Goal: Information Seeking & Learning: Learn about a topic

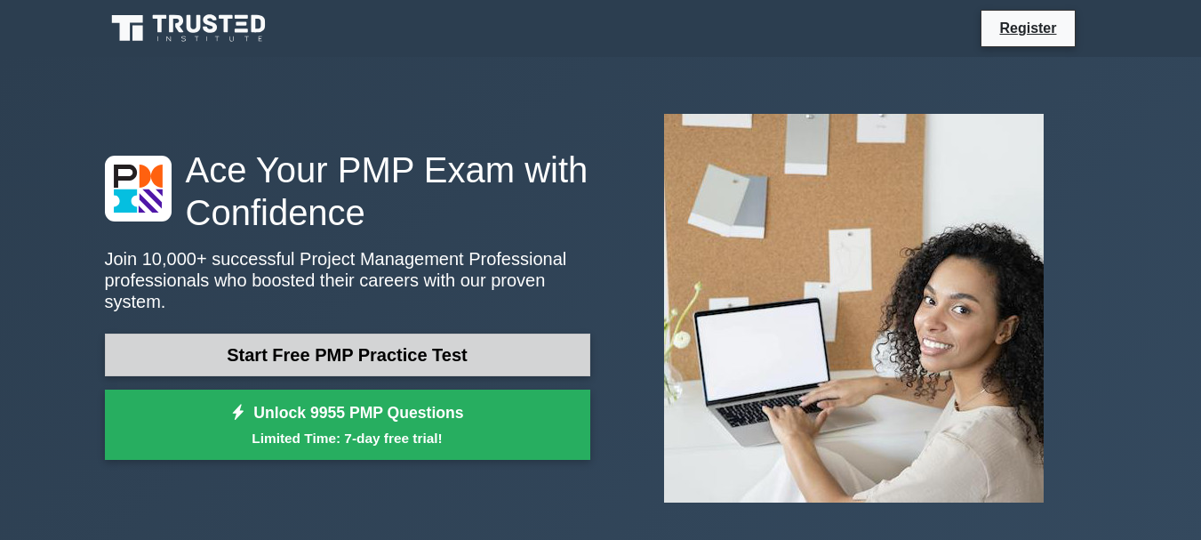
click at [477, 338] on link "Start Free PMP Practice Test" at bounding box center [347, 354] width 485 height 43
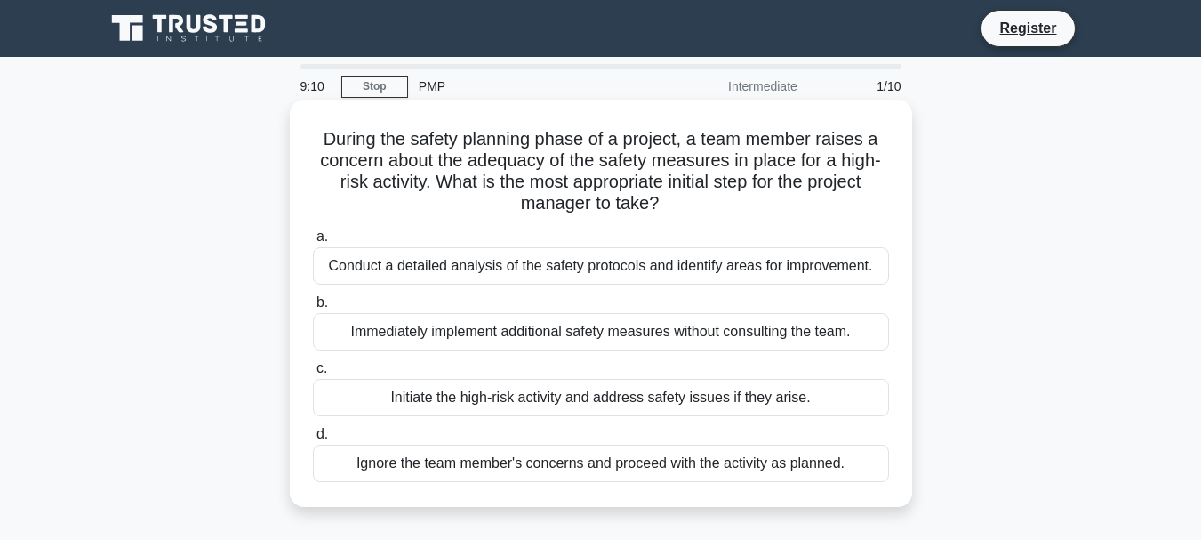
click at [559, 262] on div "Conduct a detailed analysis of the safety protocols and identify areas for impr…" at bounding box center [601, 265] width 576 height 37
click at [313, 243] on input "a. Conduct a detailed analysis of the safety protocols and identify areas for i…" at bounding box center [313, 237] width 0 height 12
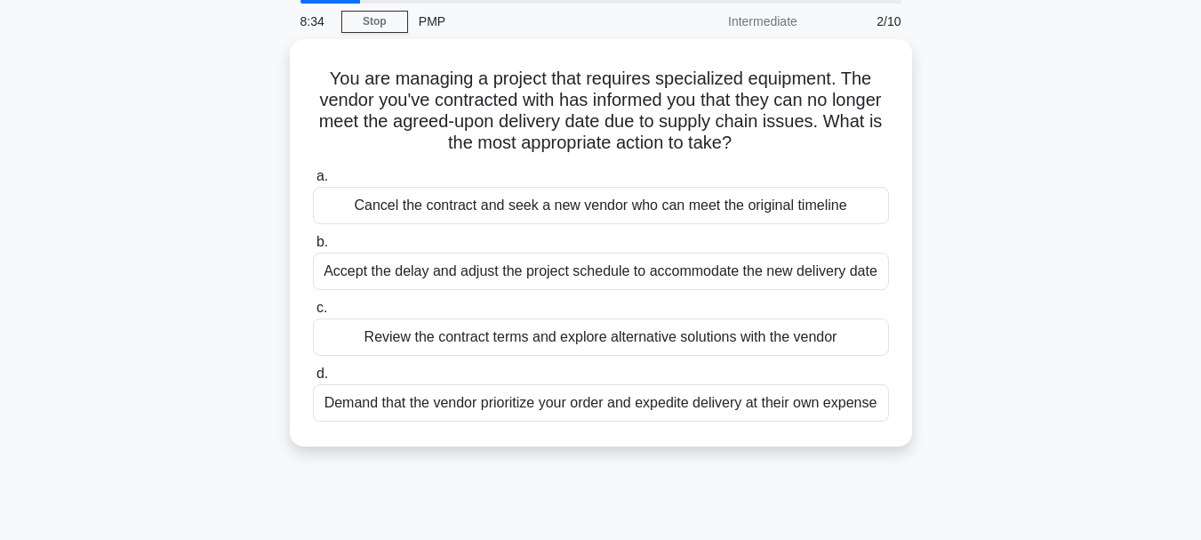
scroll to position [66, 0]
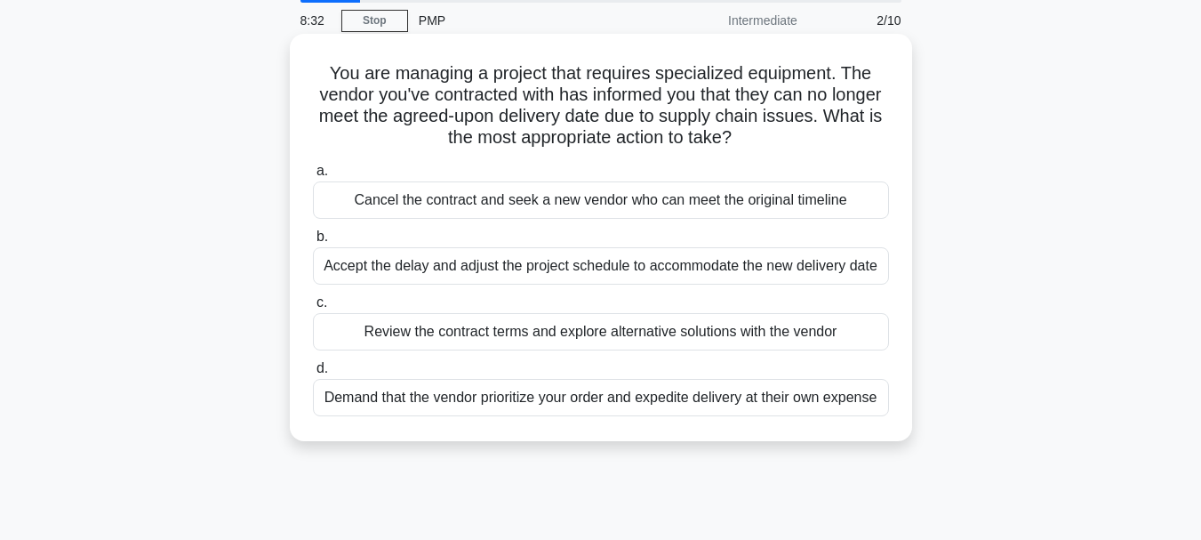
click at [754, 341] on div "Review the contract terms and explore alternative solutions with the vendor" at bounding box center [601, 331] width 576 height 37
click at [313, 308] on input "c. Review the contract terms and explore alternative solutions with the vendor" at bounding box center [313, 303] width 0 height 12
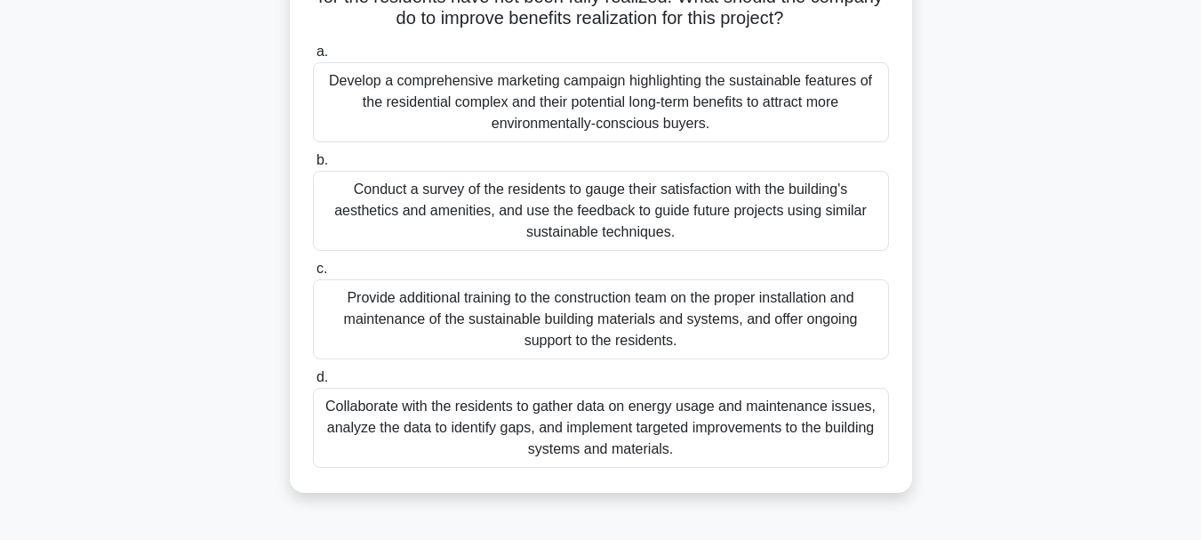
scroll to position [207, 0]
click at [658, 449] on div "Collaborate with the residents to gather data on energy usage and maintenance i…" at bounding box center [601, 427] width 576 height 80
click at [313, 382] on input "d. Collaborate with the residents to gather data on energy usage and maintenanc…" at bounding box center [313, 377] width 0 height 12
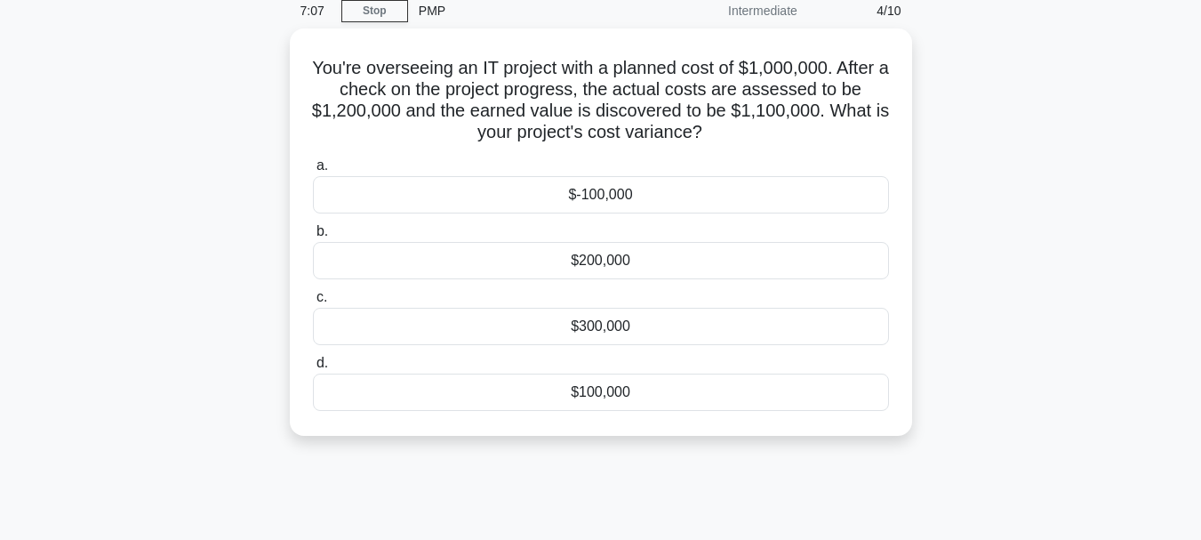
scroll to position [0, 0]
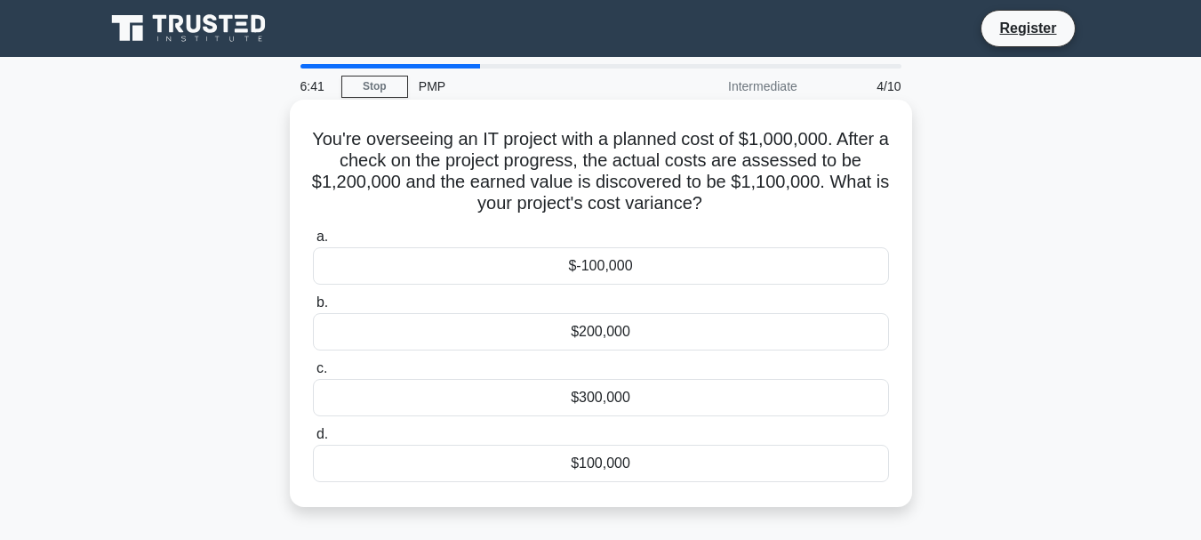
click at [650, 455] on div "$100,000" at bounding box center [601, 462] width 576 height 37
click at [313, 440] on input "d. $100,000" at bounding box center [313, 434] width 0 height 12
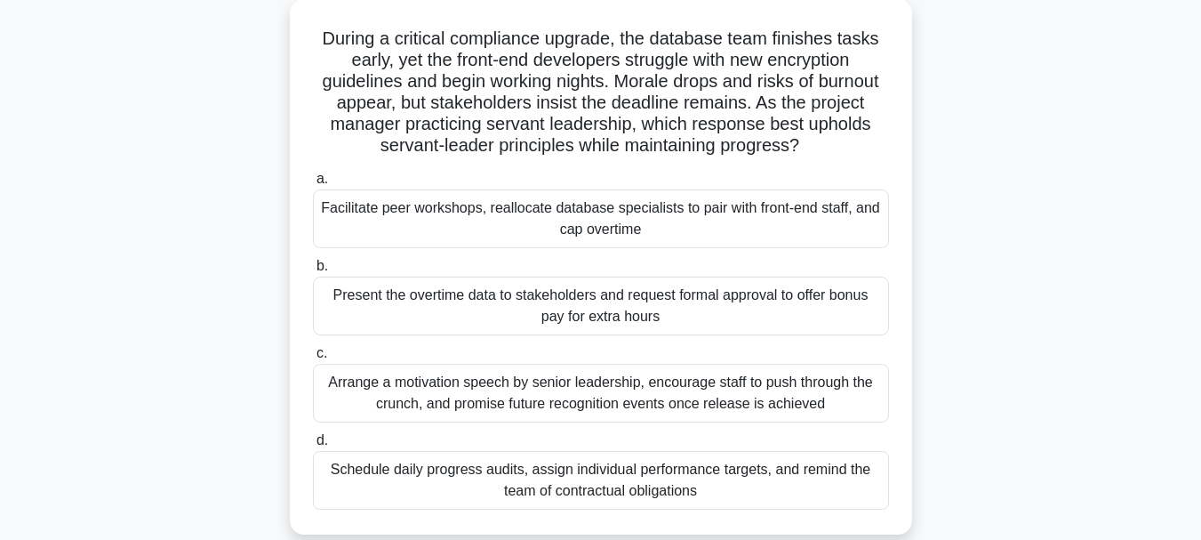
scroll to position [100, 0]
click at [689, 235] on div "Facilitate peer workshops, reallocate database specialists to pair with front-e…" at bounding box center [601, 219] width 576 height 59
click at [313, 186] on input "a. Facilitate peer workshops, reallocate database specialists to pair with fron…" at bounding box center [313, 180] width 0 height 12
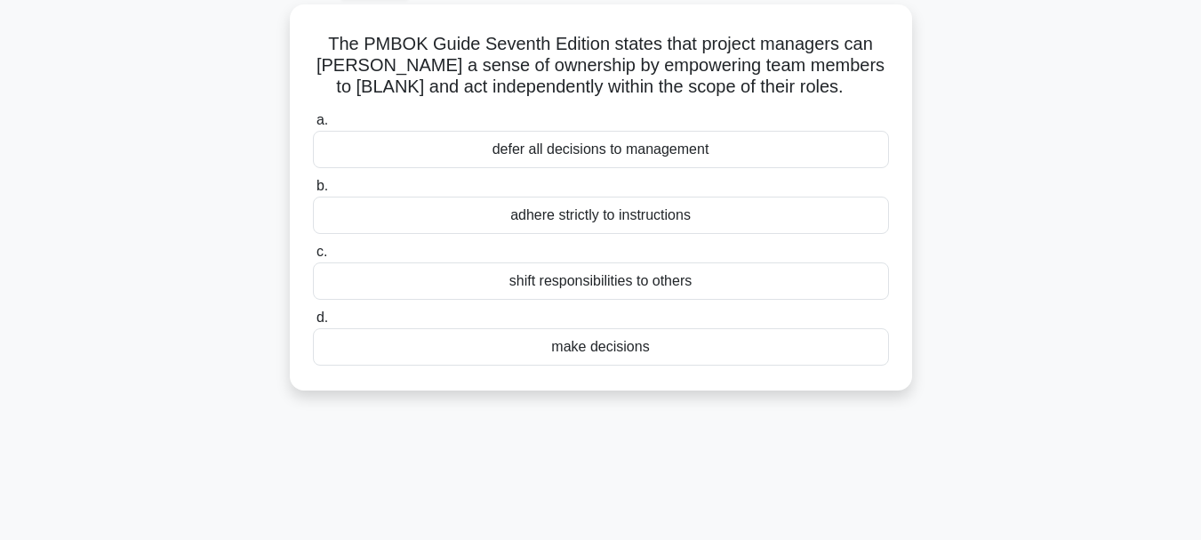
scroll to position [0, 0]
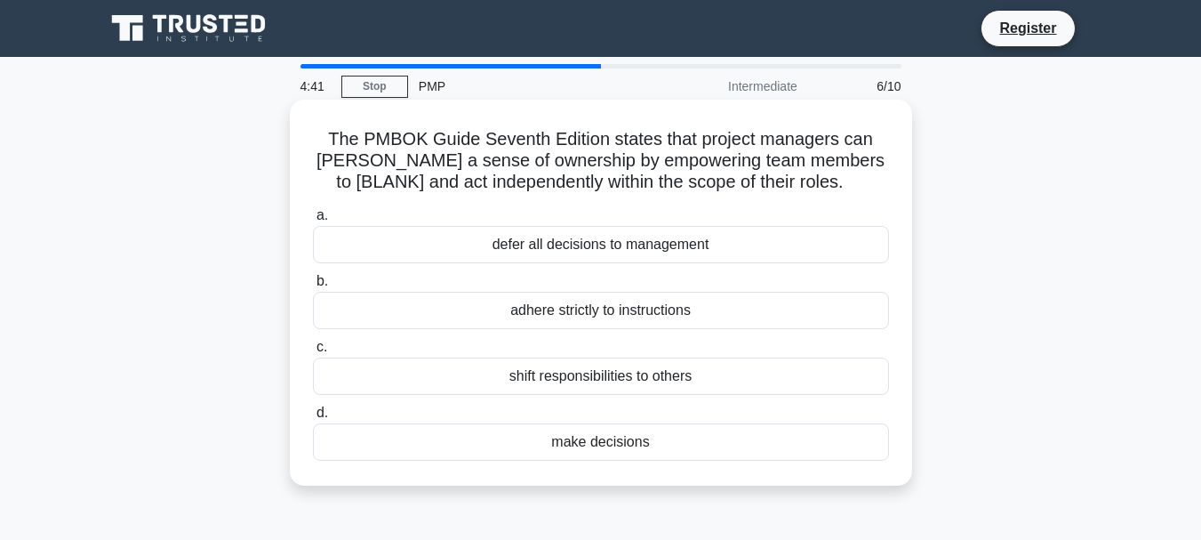
click at [740, 434] on div "make decisions" at bounding box center [601, 441] width 576 height 37
click at [313, 419] on input "d. make decisions" at bounding box center [313, 413] width 0 height 12
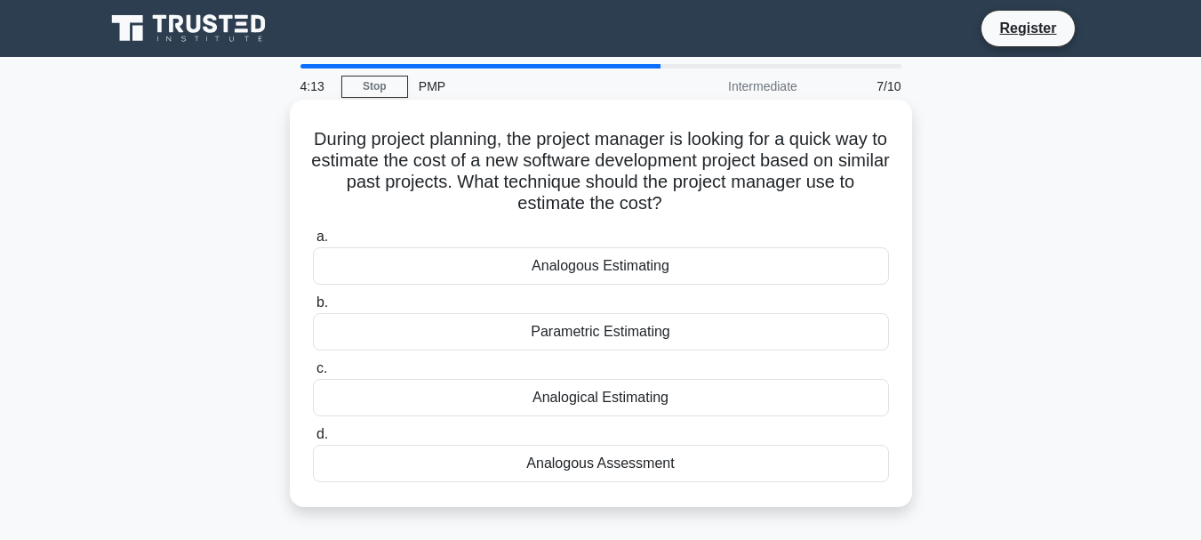
click at [723, 391] on div "Analogical Estimating" at bounding box center [601, 397] width 576 height 37
click at [313, 374] on input "c. Analogical Estimating" at bounding box center [313, 369] width 0 height 12
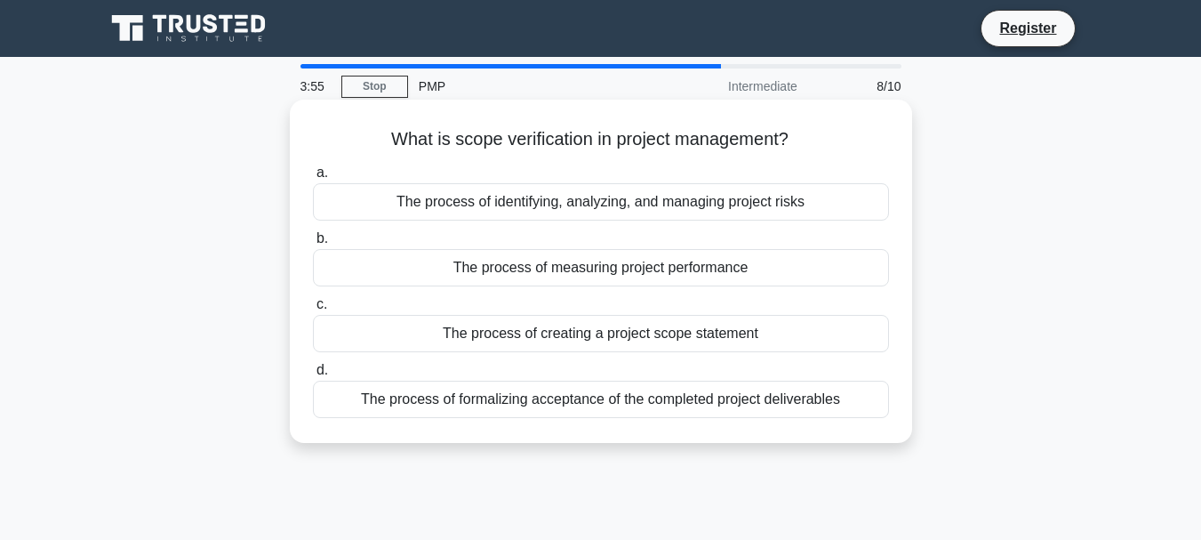
click at [727, 333] on div "The process of creating a project scope statement" at bounding box center [601, 333] width 576 height 37
click at [313, 310] on input "c. The process of creating a project scope statement" at bounding box center [313, 305] width 0 height 12
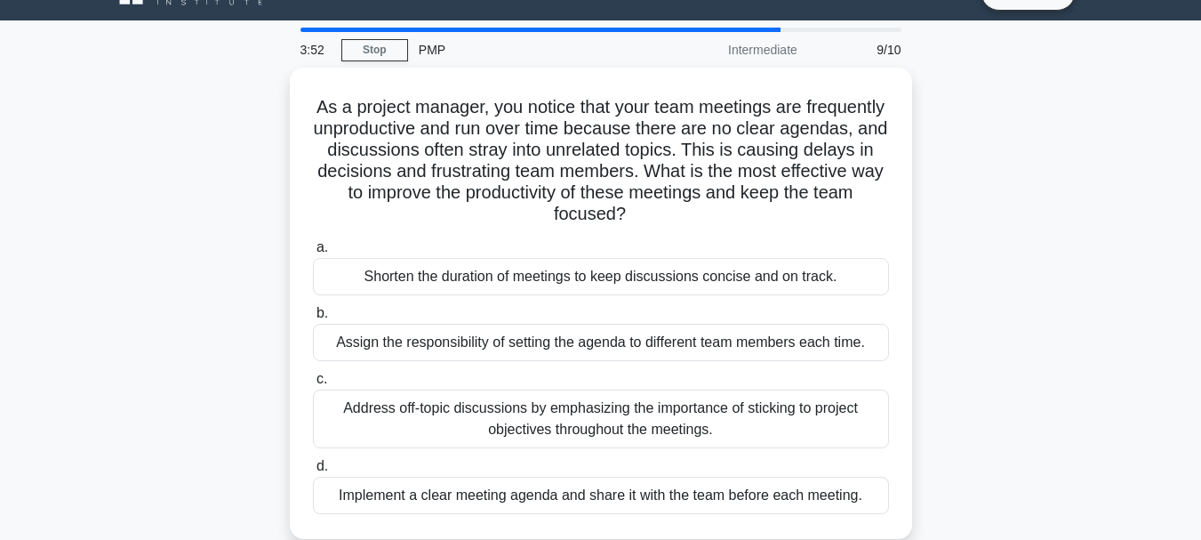
scroll to position [24, 0]
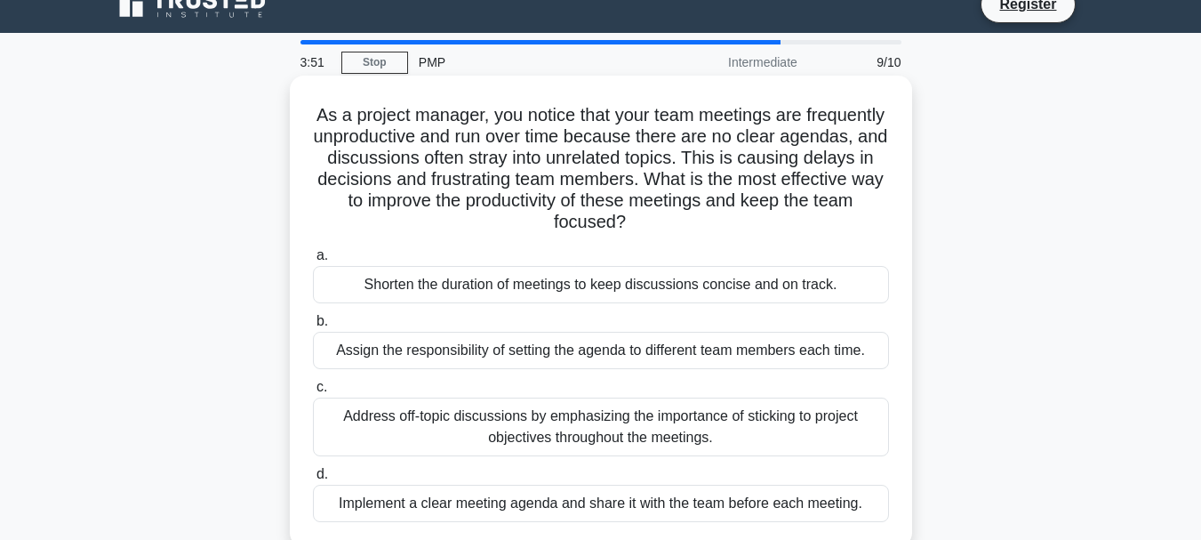
click at [596, 214] on h5 "As a project manager, you notice that your team meetings are frequently unprodu…" at bounding box center [601, 169] width 580 height 130
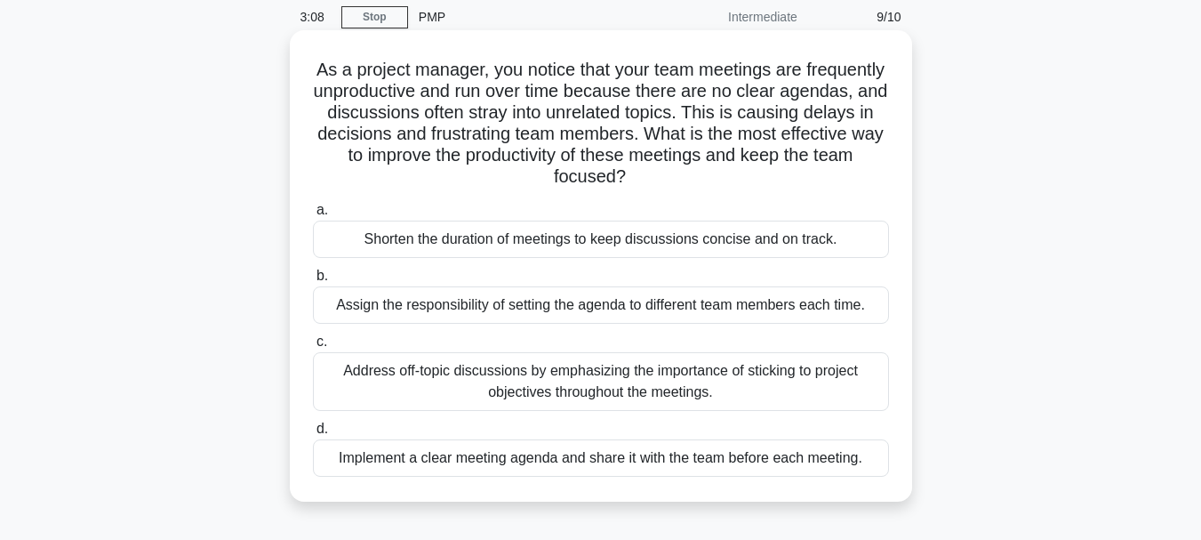
scroll to position [70, 0]
click at [732, 235] on div "Shorten the duration of meetings to keep discussions concise and on track." at bounding box center [601, 238] width 576 height 37
click at [313, 215] on input "a. Shorten the duration of meetings to keep discussions concise and on track." at bounding box center [313, 210] width 0 height 12
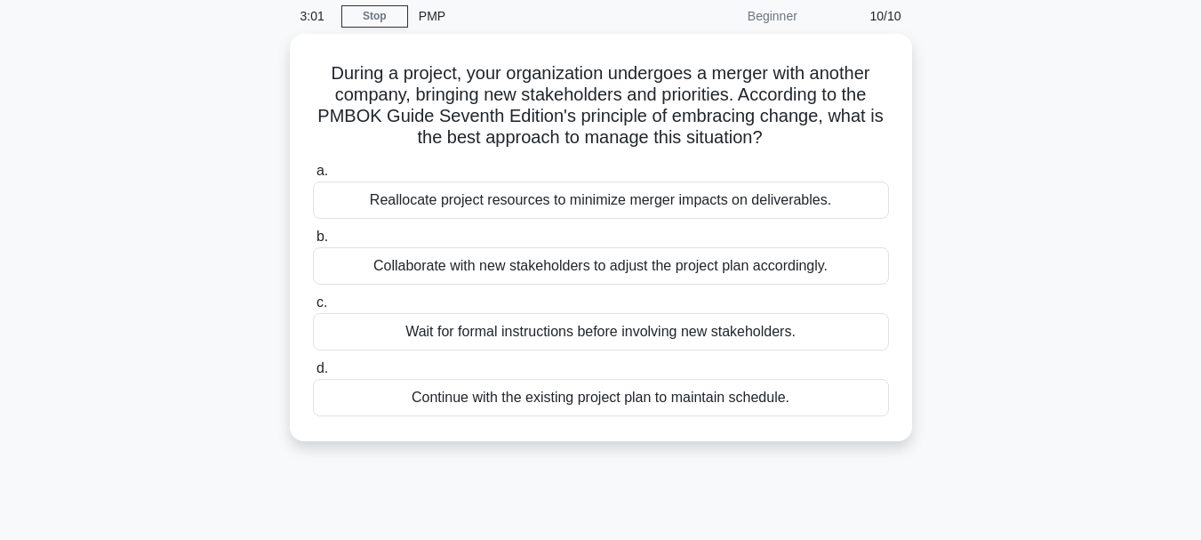
scroll to position [0, 0]
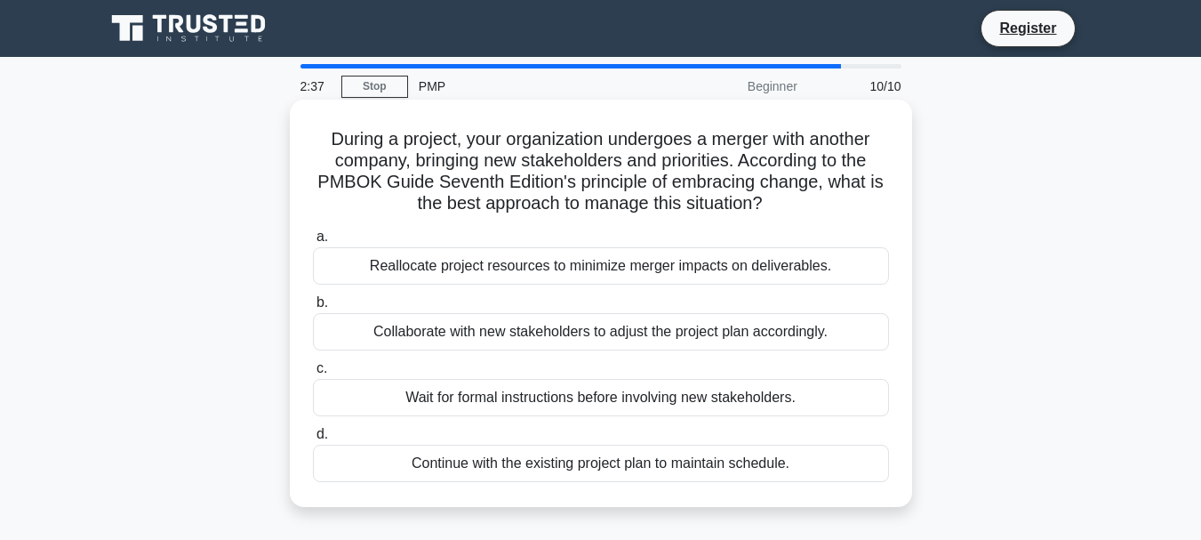
click at [782, 478] on div "Continue with the existing project plan to maintain schedule." at bounding box center [601, 462] width 576 height 37
click at [313, 440] on input "d. Continue with the existing project plan to maintain schedule." at bounding box center [313, 434] width 0 height 12
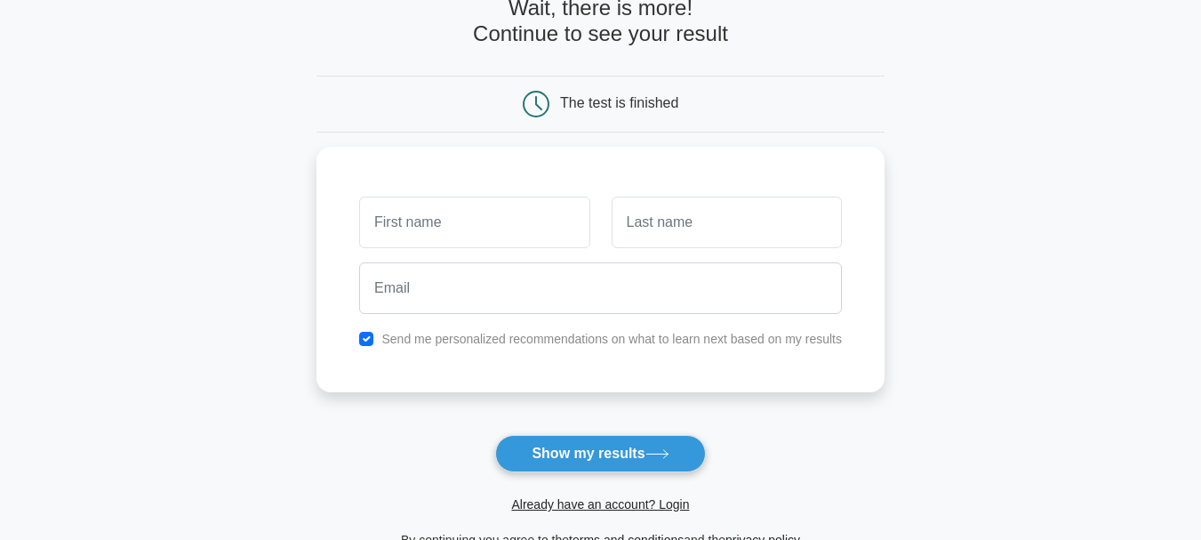
scroll to position [105, 0]
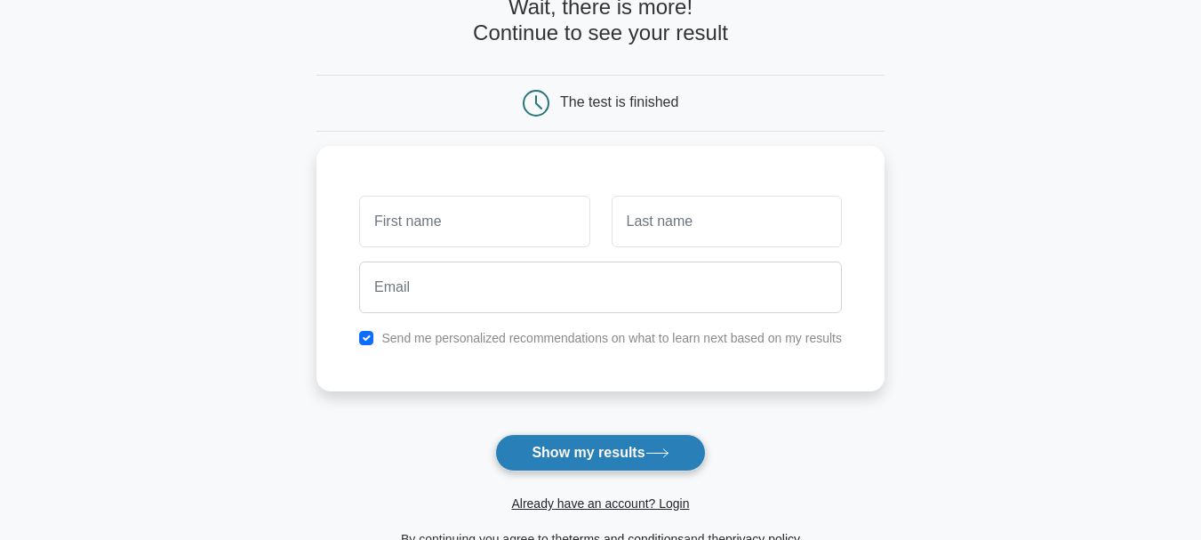
click at [651, 447] on button "Show my results" at bounding box center [600, 452] width 210 height 37
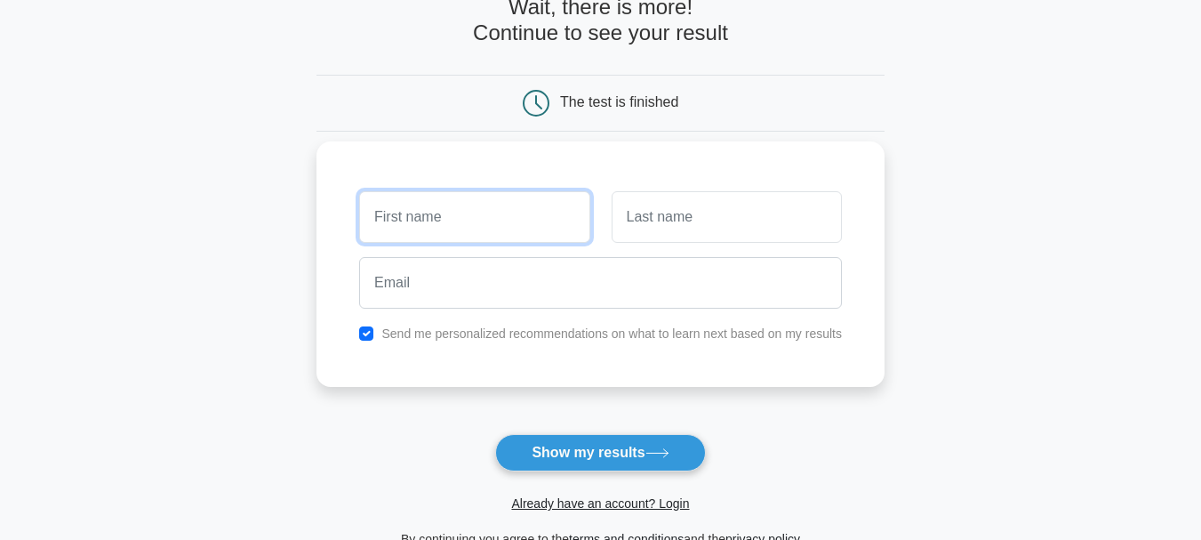
click at [492, 225] on input "text" at bounding box center [474, 217] width 230 height 52
type input "shrutika"
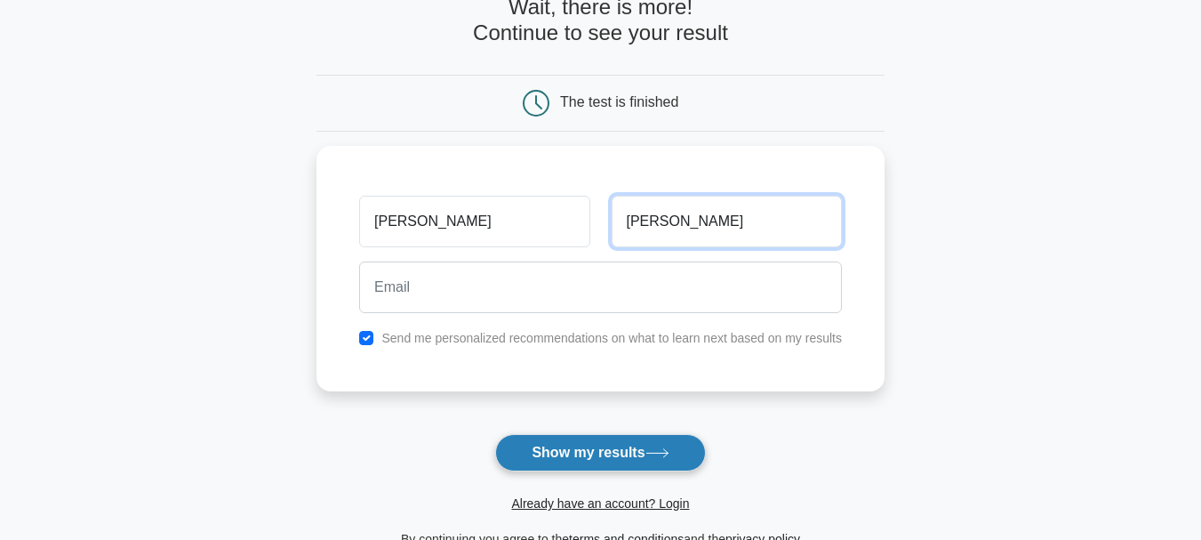
type input "bhosle"
click at [613, 460] on button "Show my results" at bounding box center [600, 452] width 210 height 37
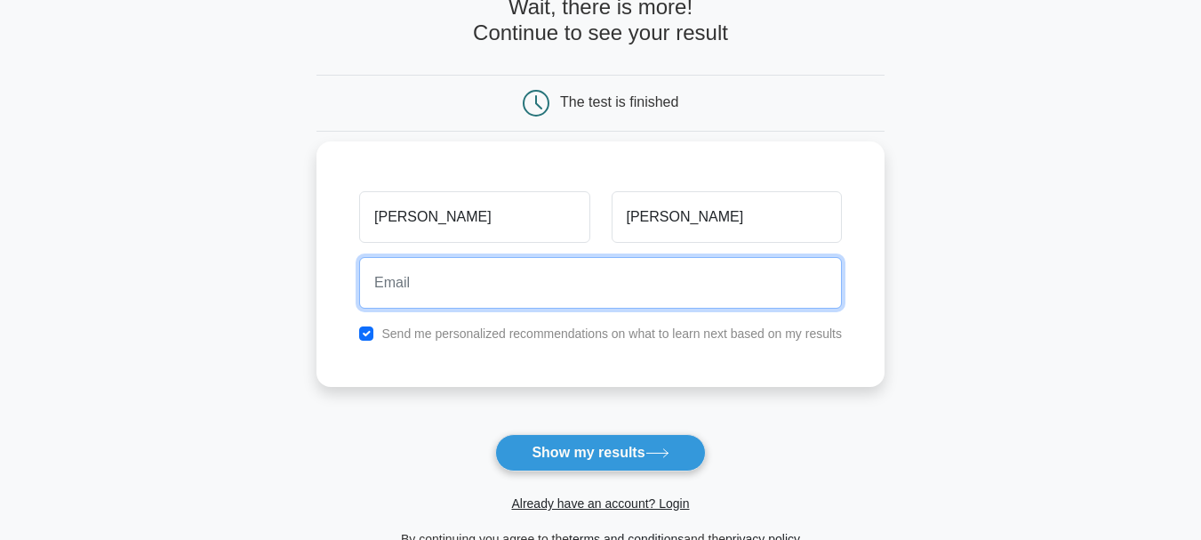
click at [497, 296] on input "email" at bounding box center [600, 283] width 483 height 52
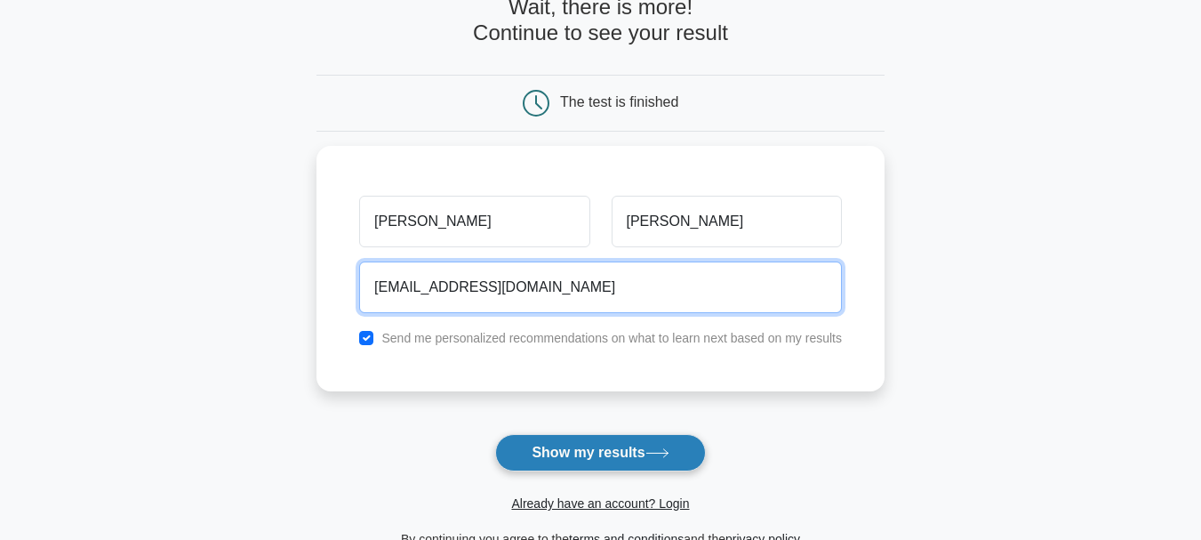
type input "abc@gmail.com"
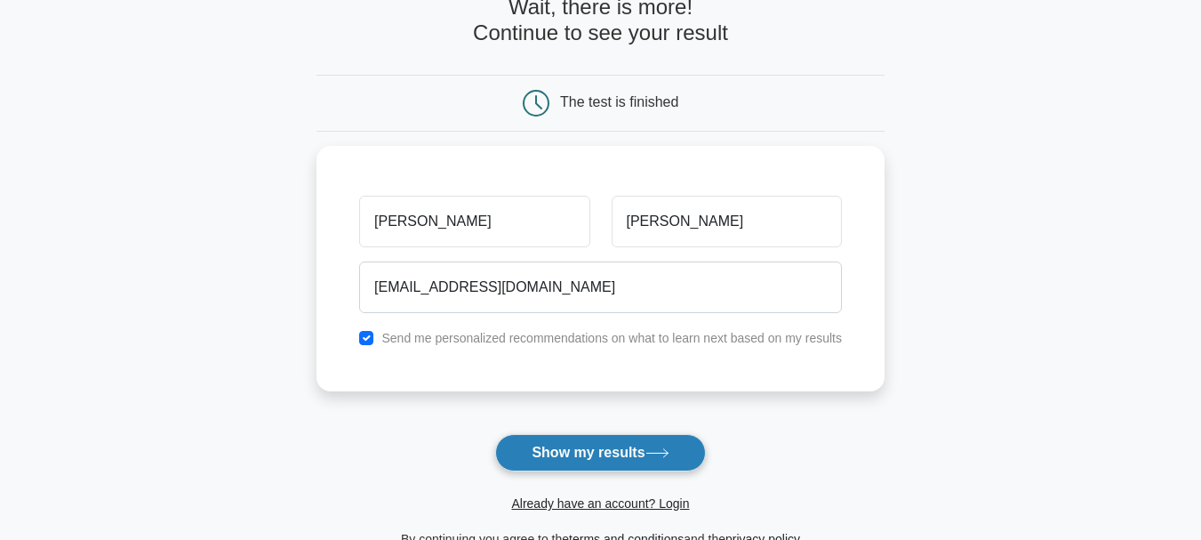
click at [671, 447] on button "Show my results" at bounding box center [600, 452] width 210 height 37
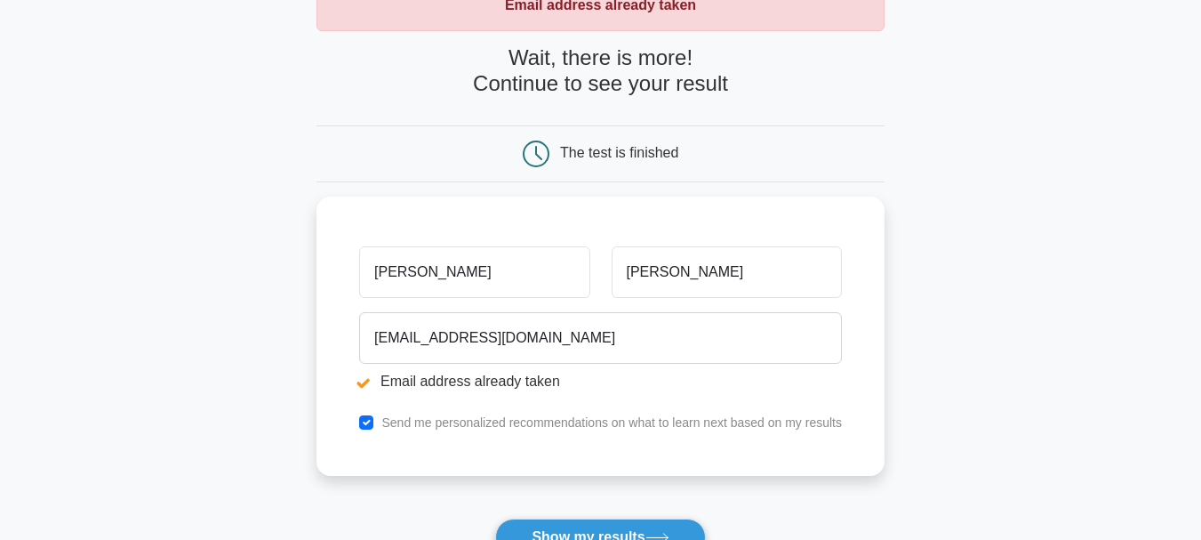
scroll to position [121, 0]
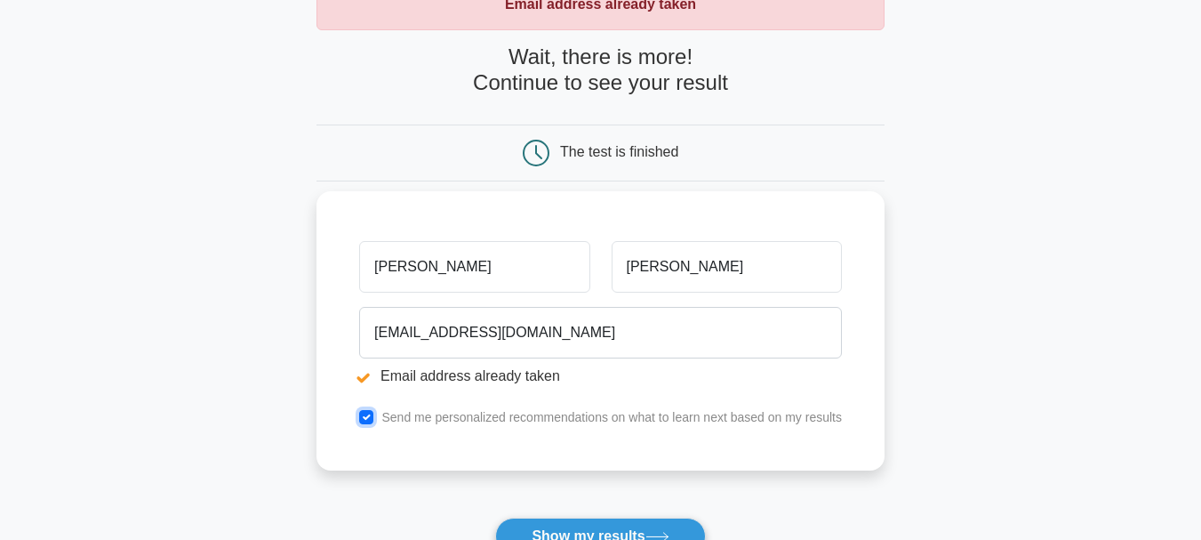
click at [363, 420] on input "checkbox" at bounding box center [366, 417] width 14 height 14
checkbox input "false"
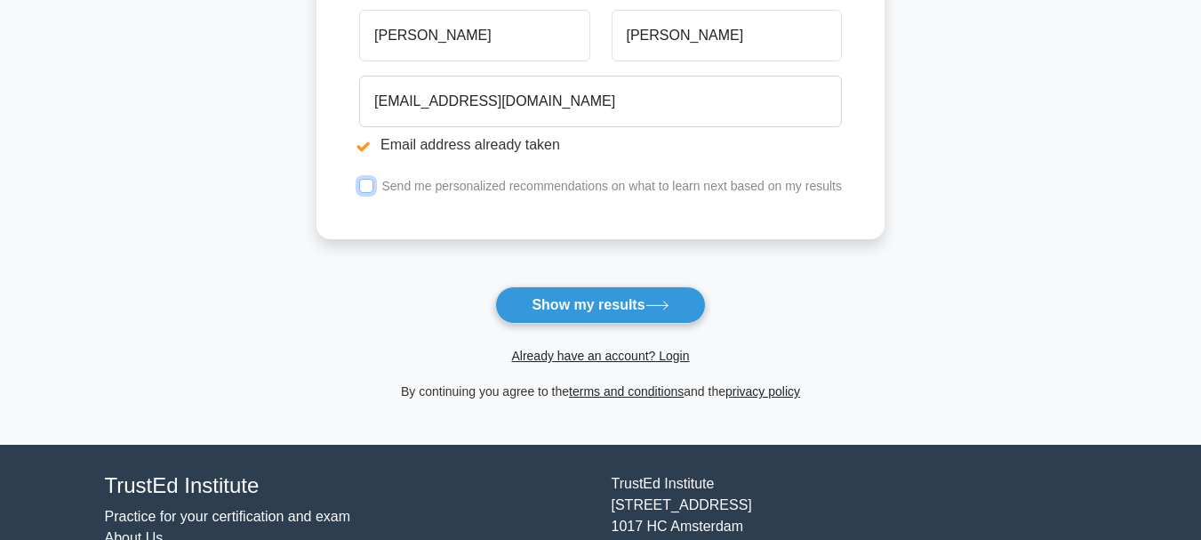
scroll to position [356, 0]
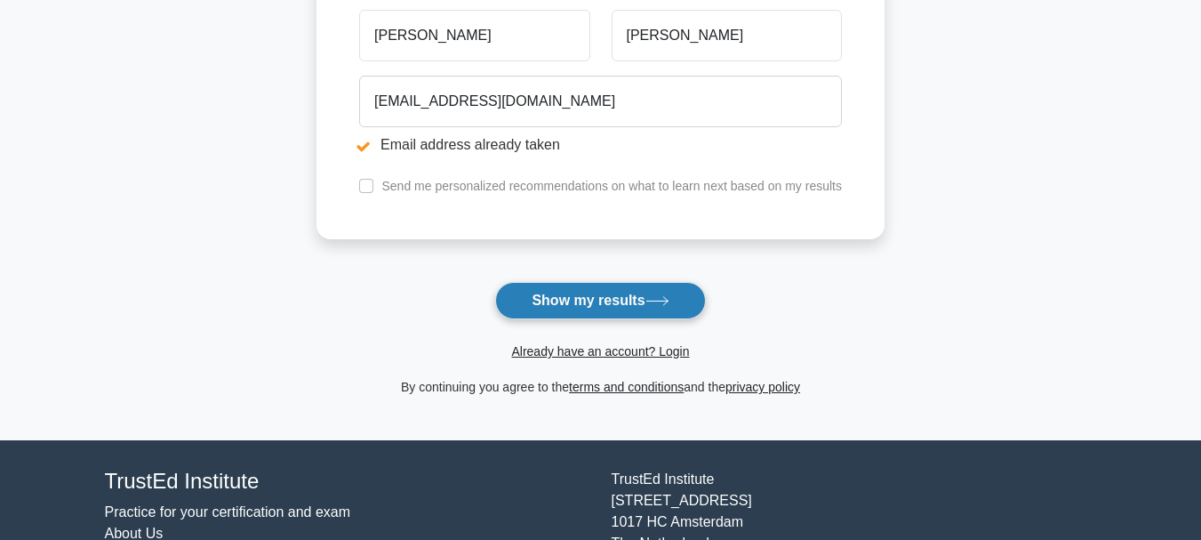
click at [614, 294] on button "Show my results" at bounding box center [600, 300] width 210 height 37
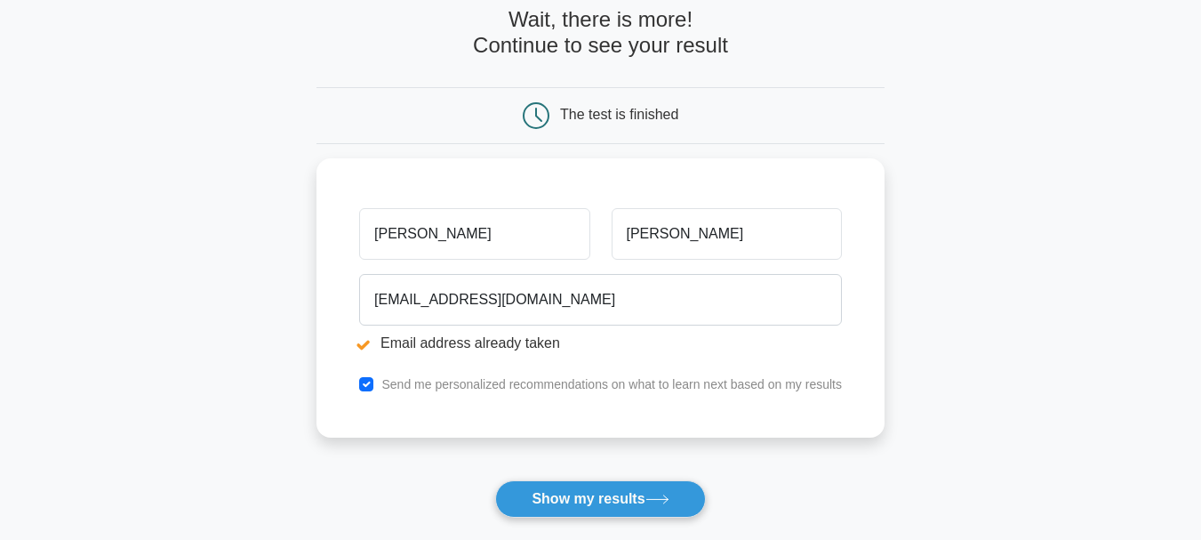
scroll to position [159, 0]
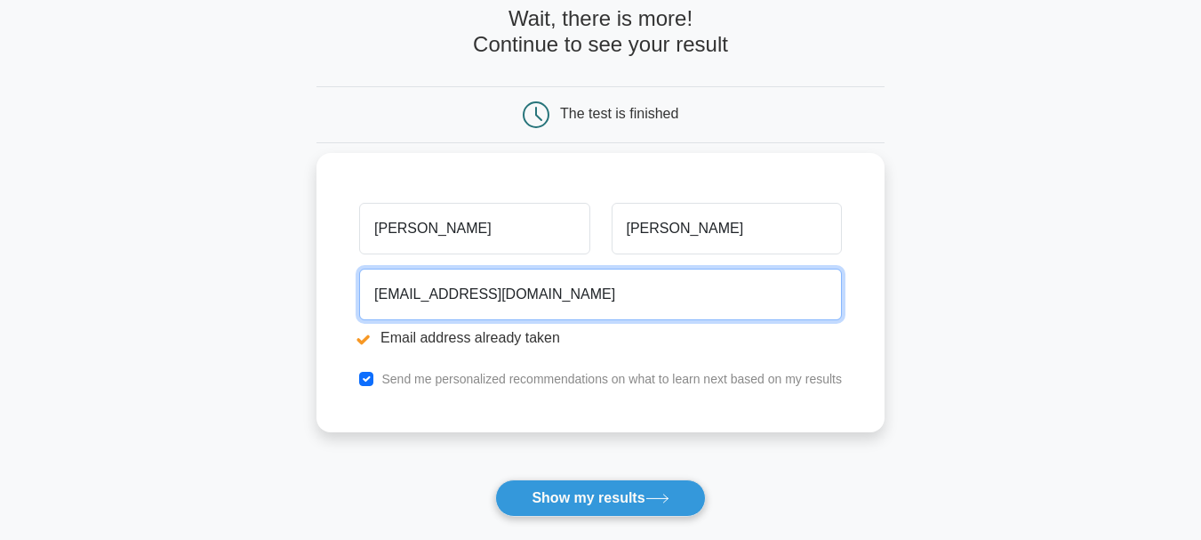
click at [398, 296] on input "[EMAIL_ADDRESS][DOMAIN_NAME]" at bounding box center [600, 294] width 483 height 52
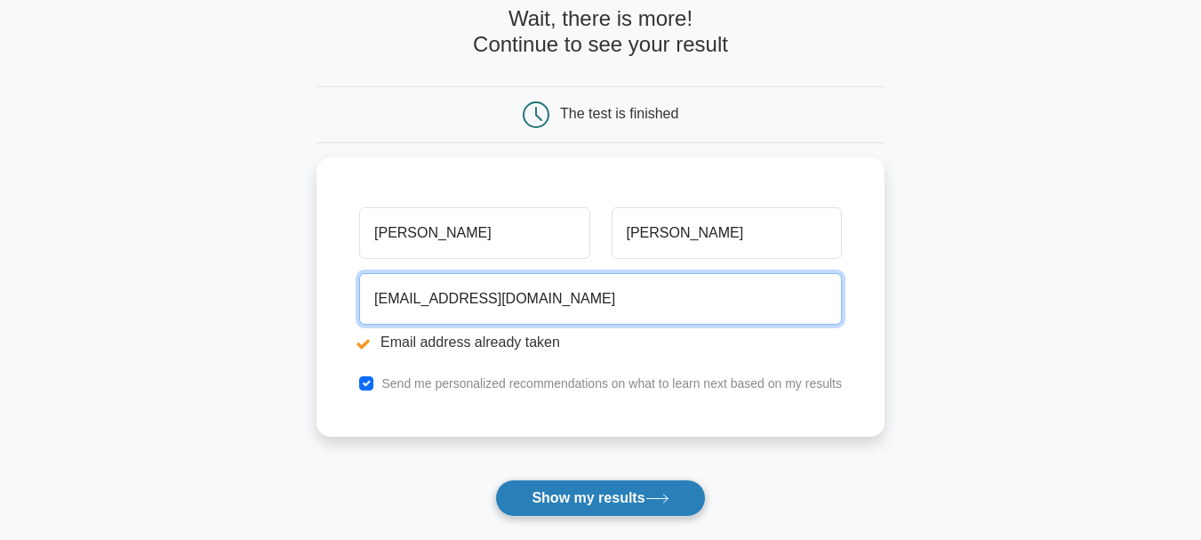
type input "[EMAIL_ADDRESS][DOMAIN_NAME]"
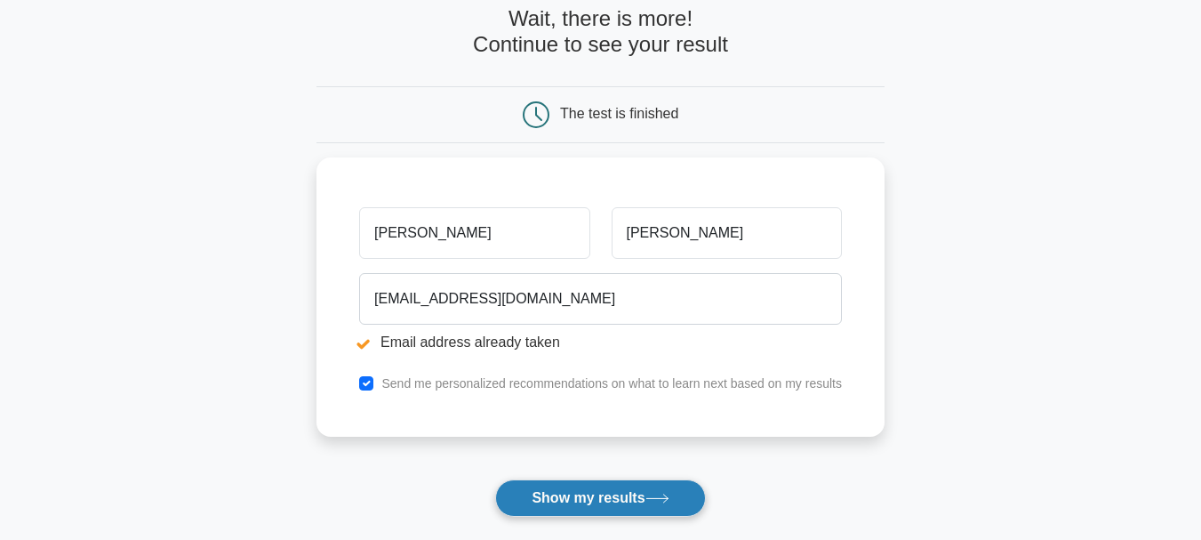
click at [564, 483] on button "Show my results" at bounding box center [600, 497] width 210 height 37
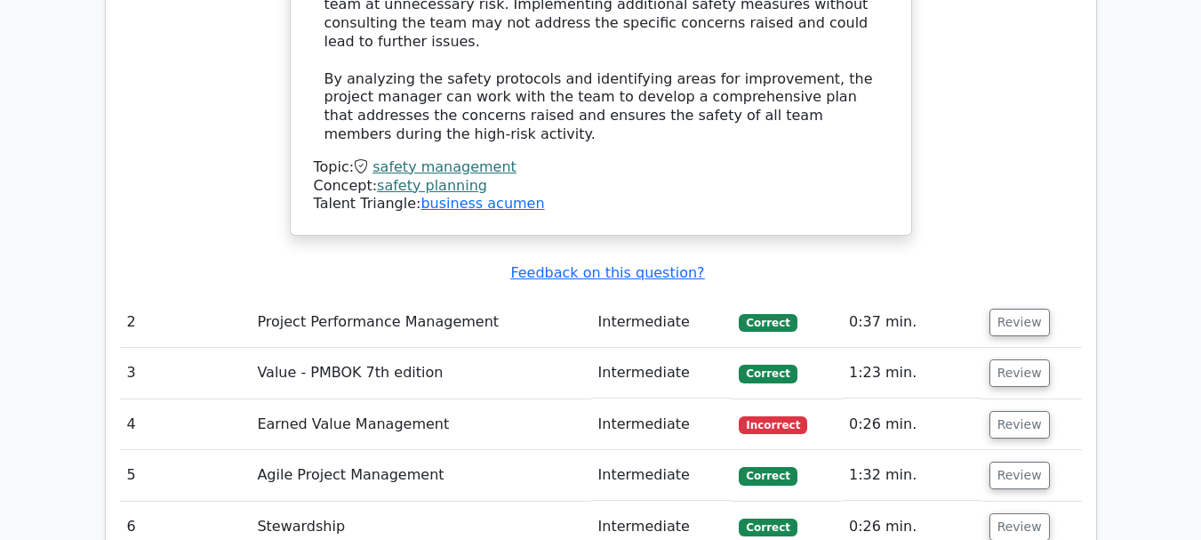
scroll to position [2336, 0]
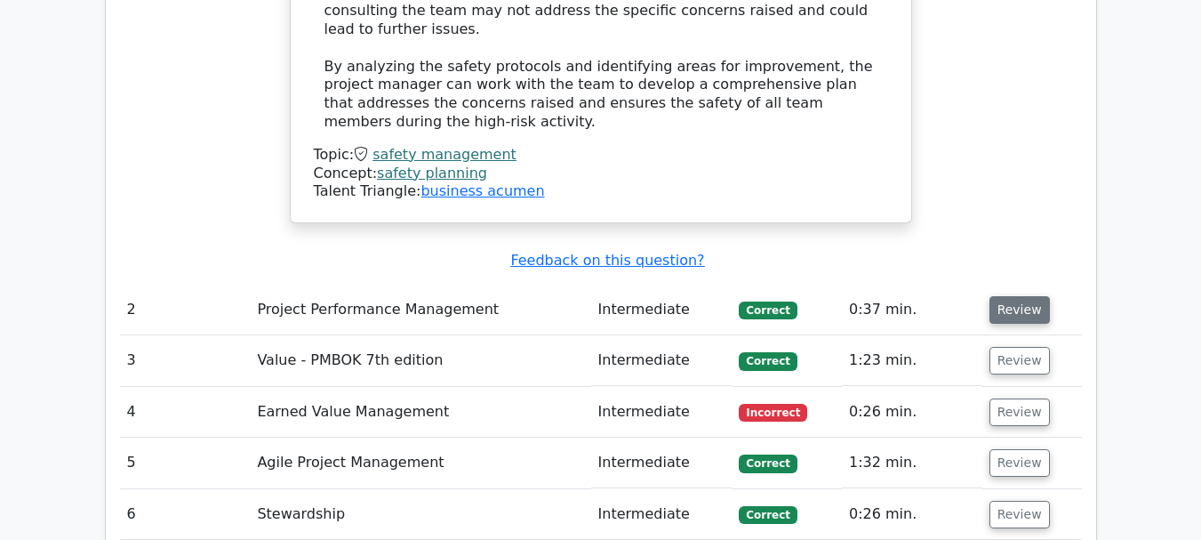
click at [1020, 296] on button "Review" at bounding box center [1019, 310] width 60 height 28
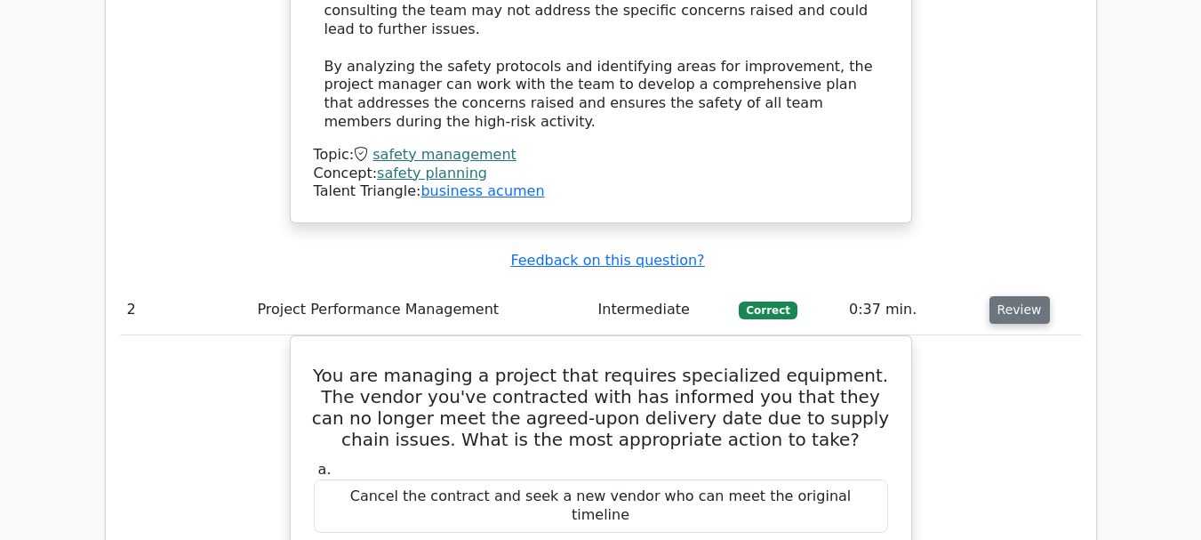
click at [1020, 296] on button "Review" at bounding box center [1019, 310] width 60 height 28
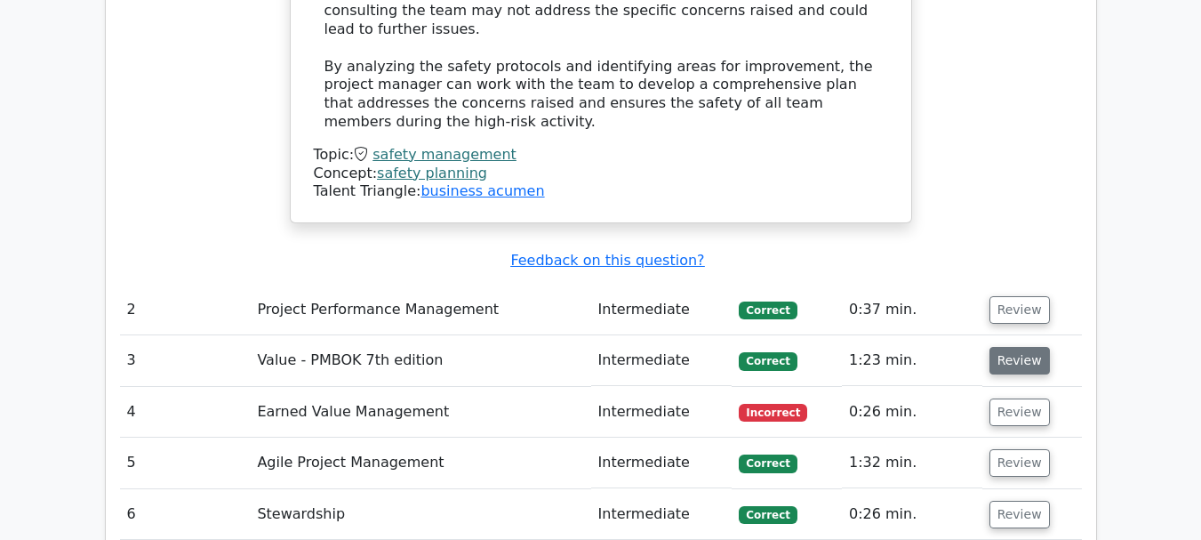
click at [1020, 347] on button "Review" at bounding box center [1019, 361] width 60 height 28
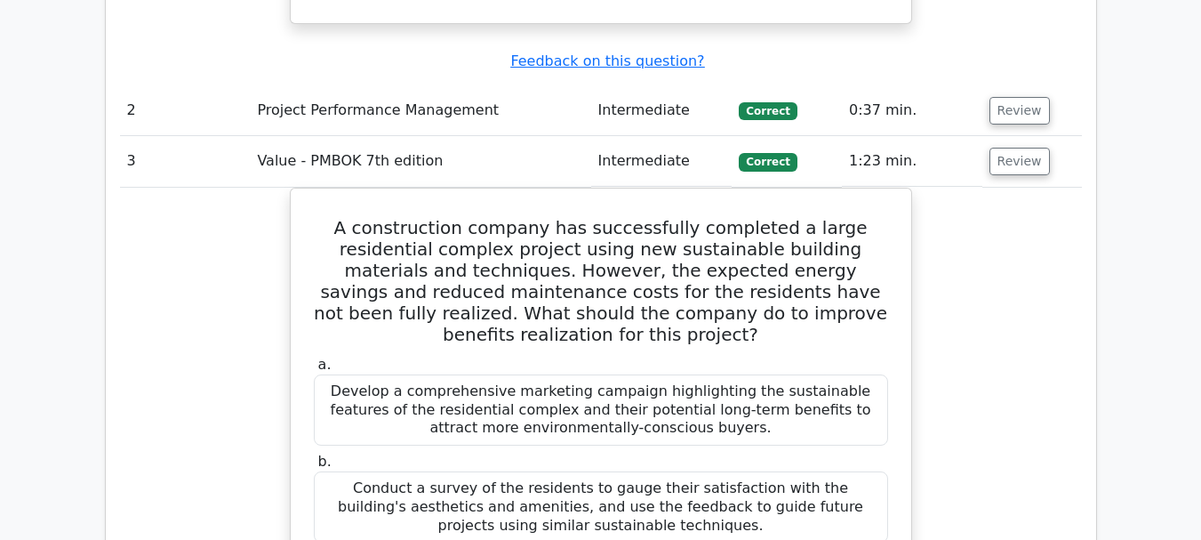
scroll to position [2353, 0]
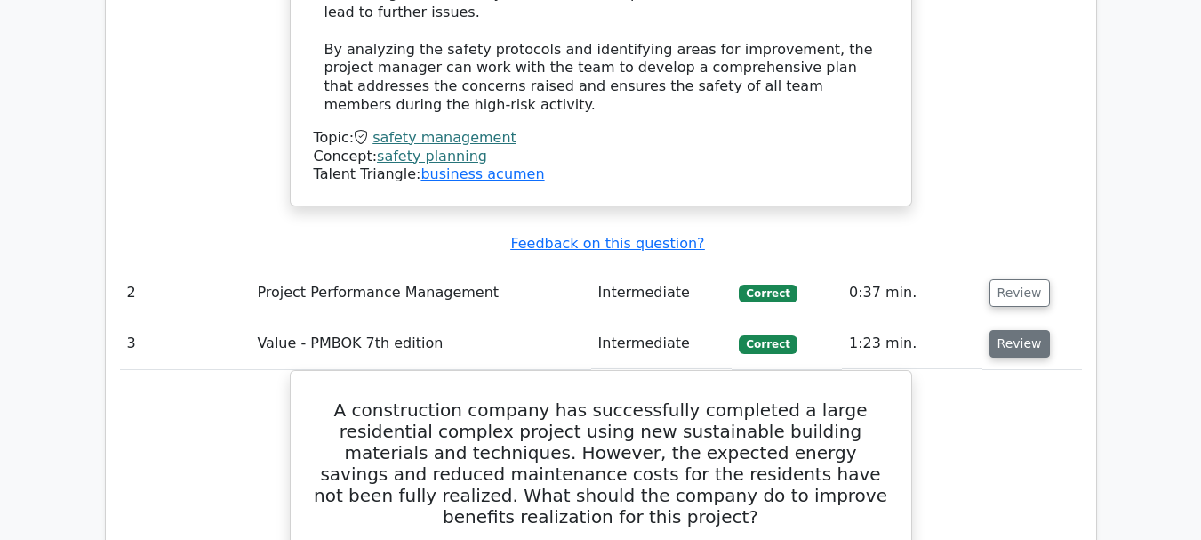
click at [1012, 330] on button "Review" at bounding box center [1019, 344] width 60 height 28
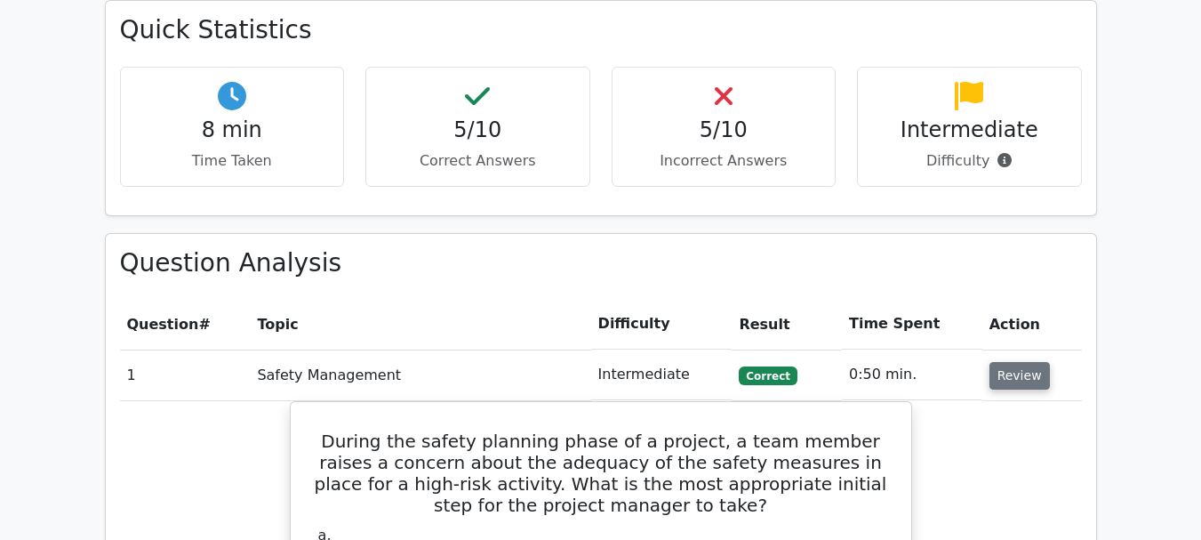
scroll to position [1287, 0]
click at [1028, 363] on button "Review" at bounding box center [1019, 377] width 60 height 28
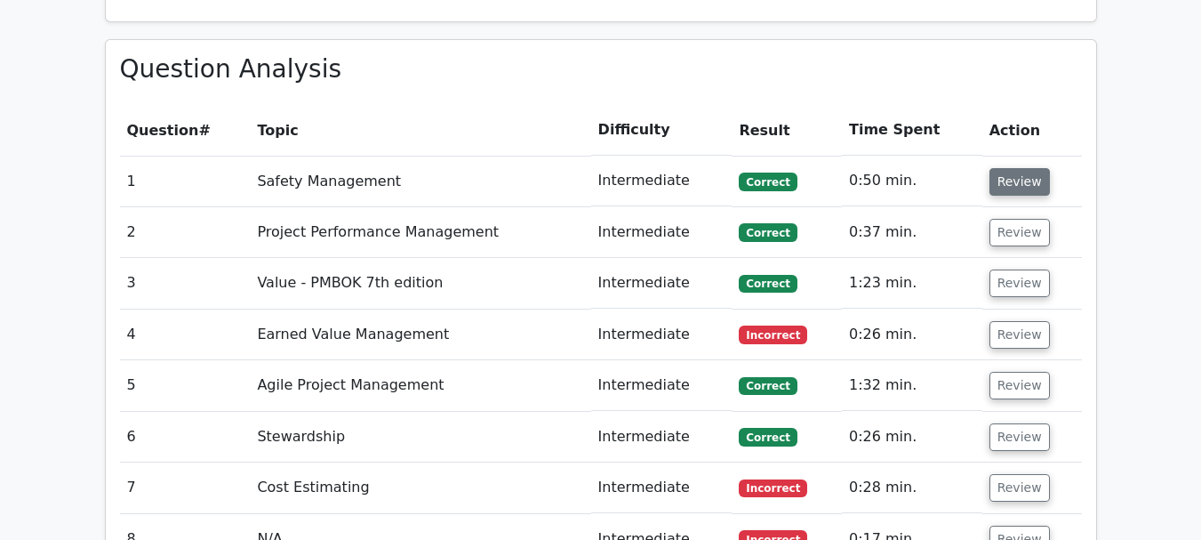
scroll to position [1483, 0]
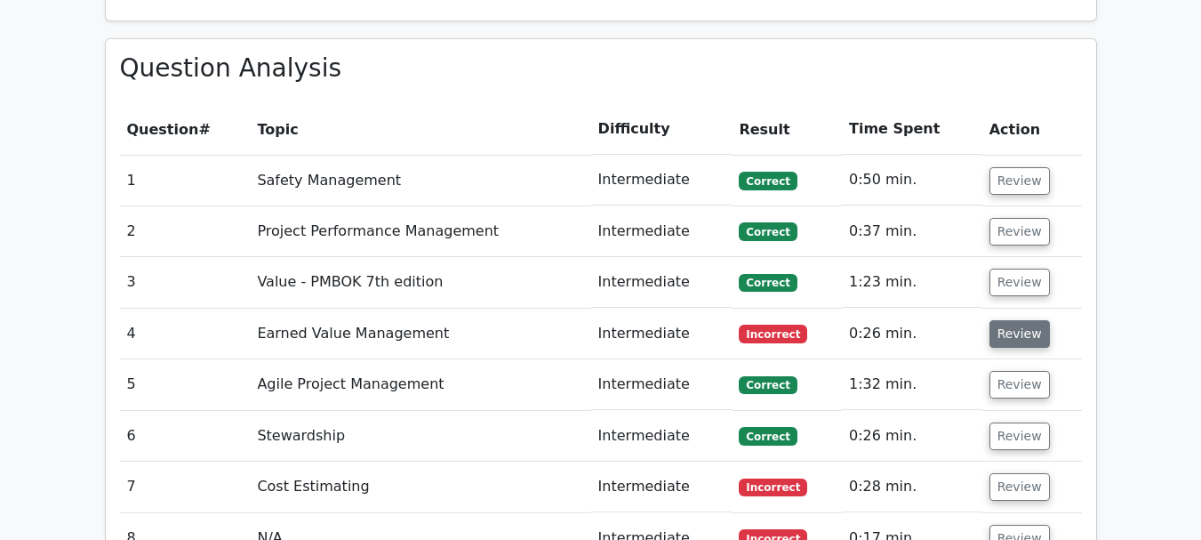
click at [1018, 320] on button "Review" at bounding box center [1019, 334] width 60 height 28
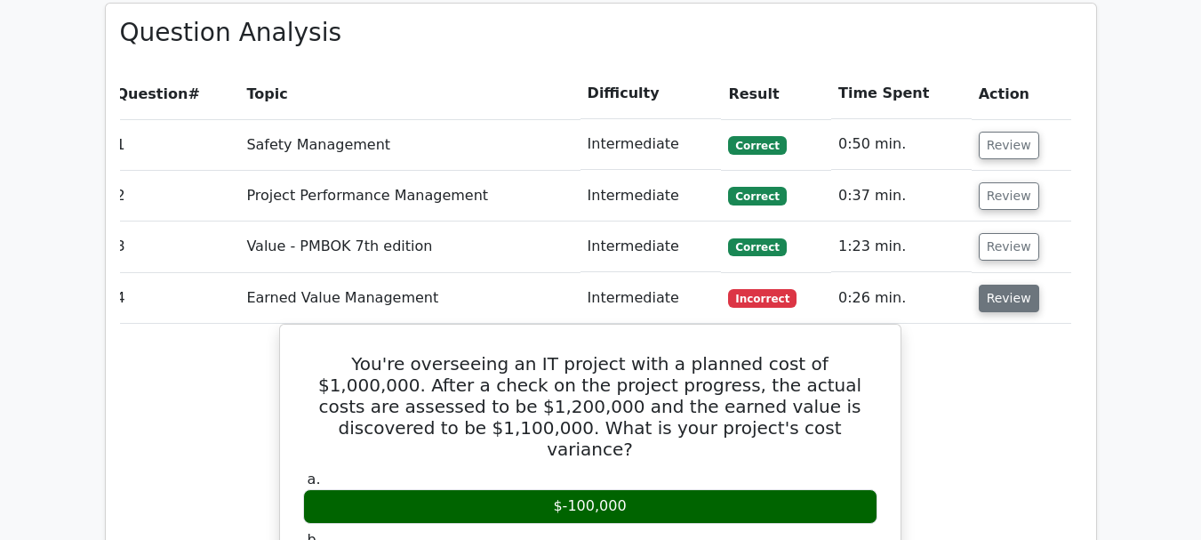
scroll to position [1511, 0]
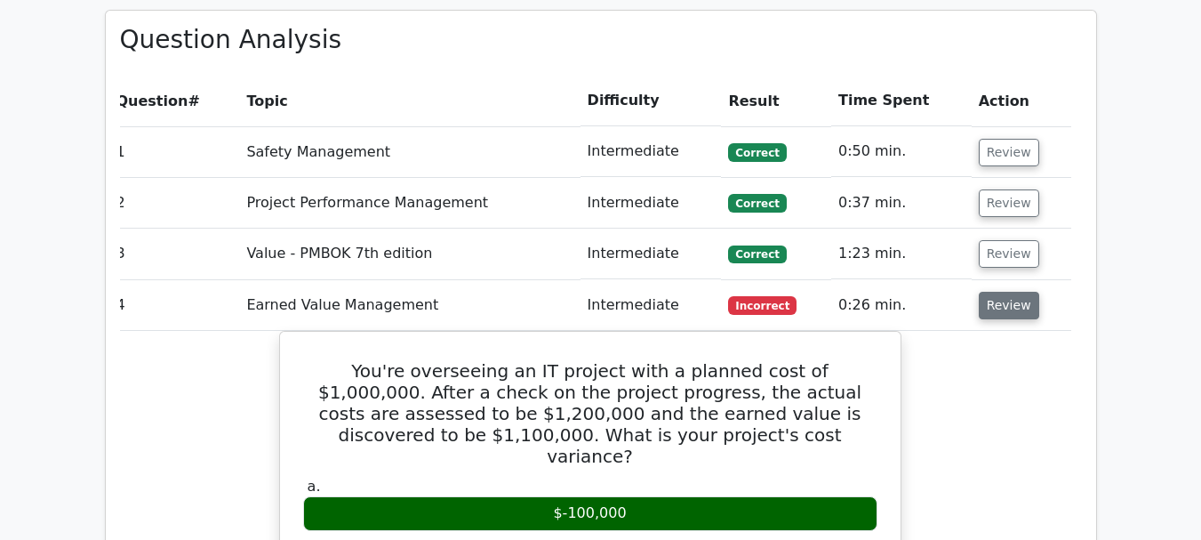
click at [1013, 292] on button "Review" at bounding box center [1009, 306] width 60 height 28
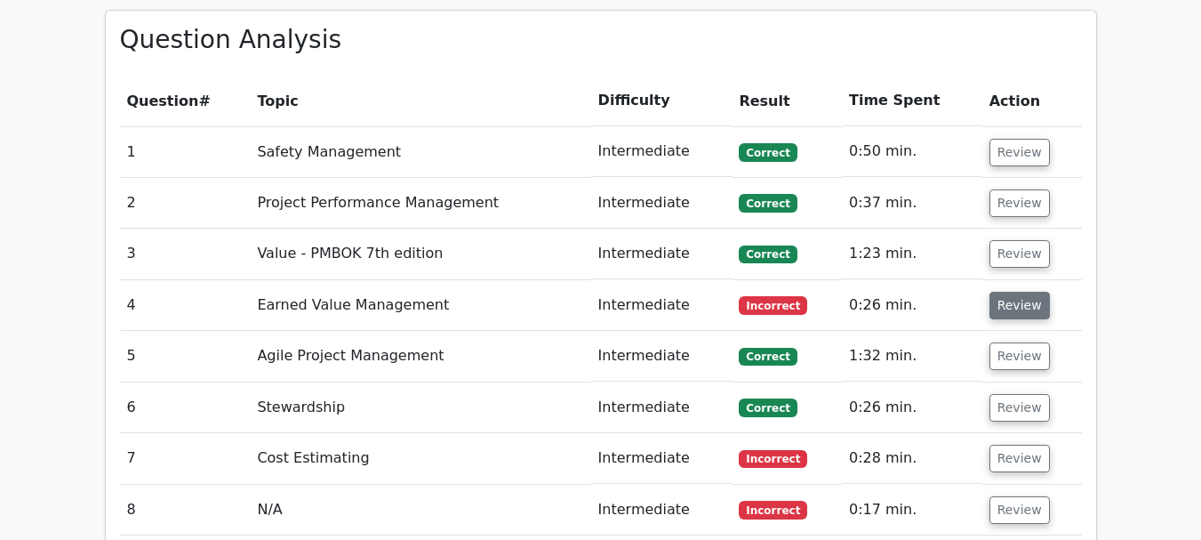
scroll to position [0, 0]
click at [1017, 342] on button "Review" at bounding box center [1019, 356] width 60 height 28
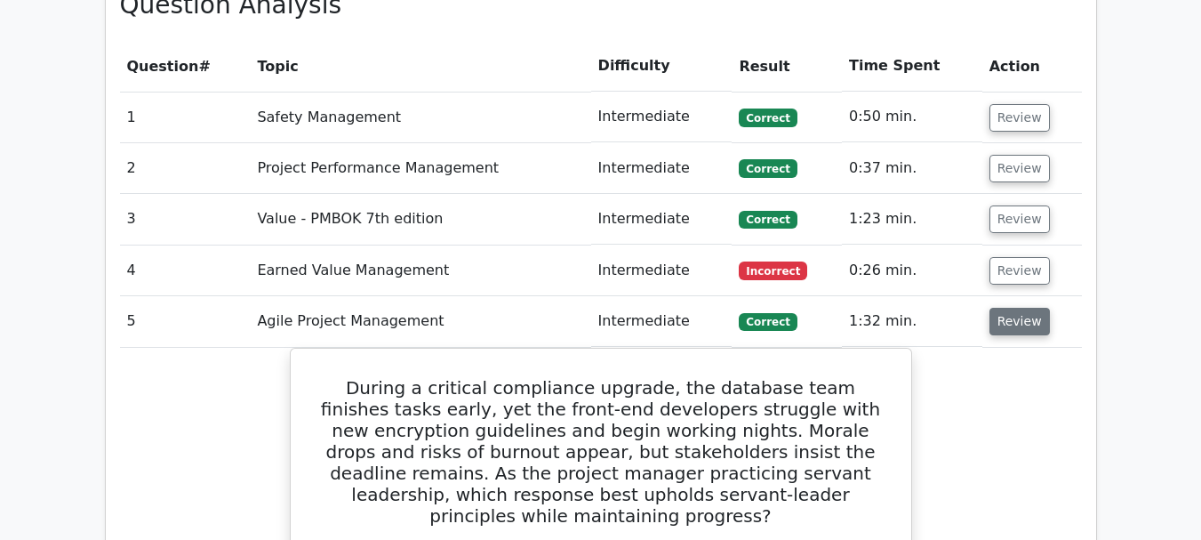
scroll to position [1548, 0]
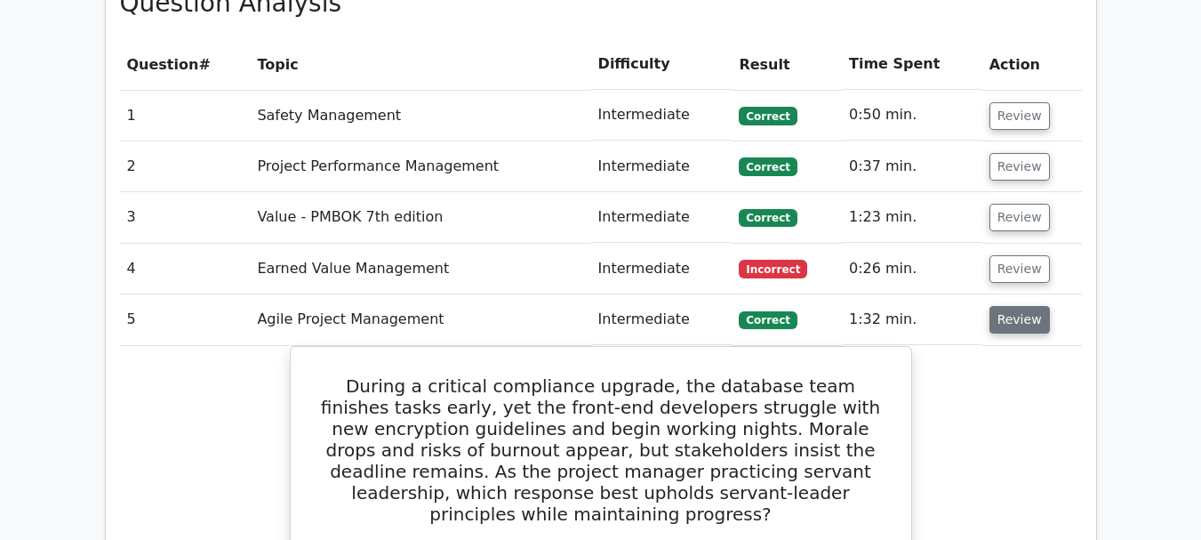
click at [1012, 306] on button "Review" at bounding box center [1019, 320] width 60 height 28
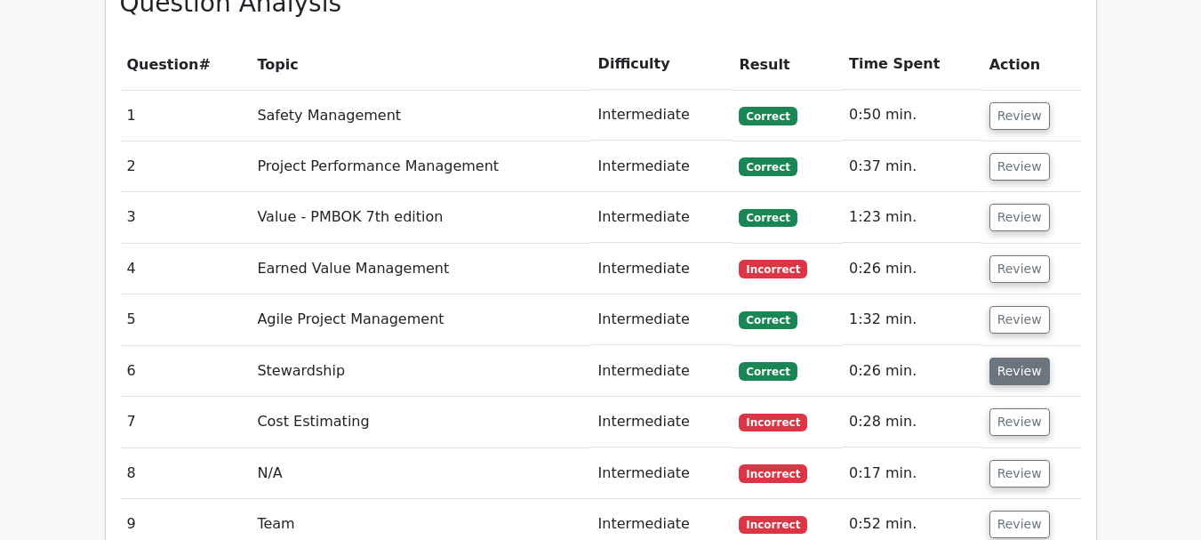
click at [1024, 357] on button "Review" at bounding box center [1019, 371] width 60 height 28
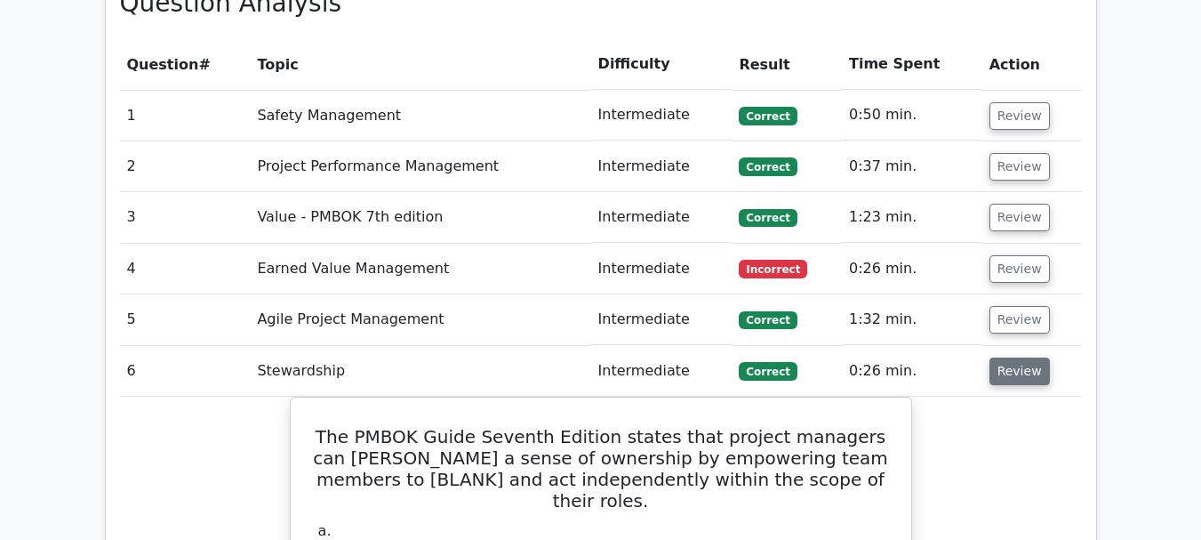
scroll to position [1663, 0]
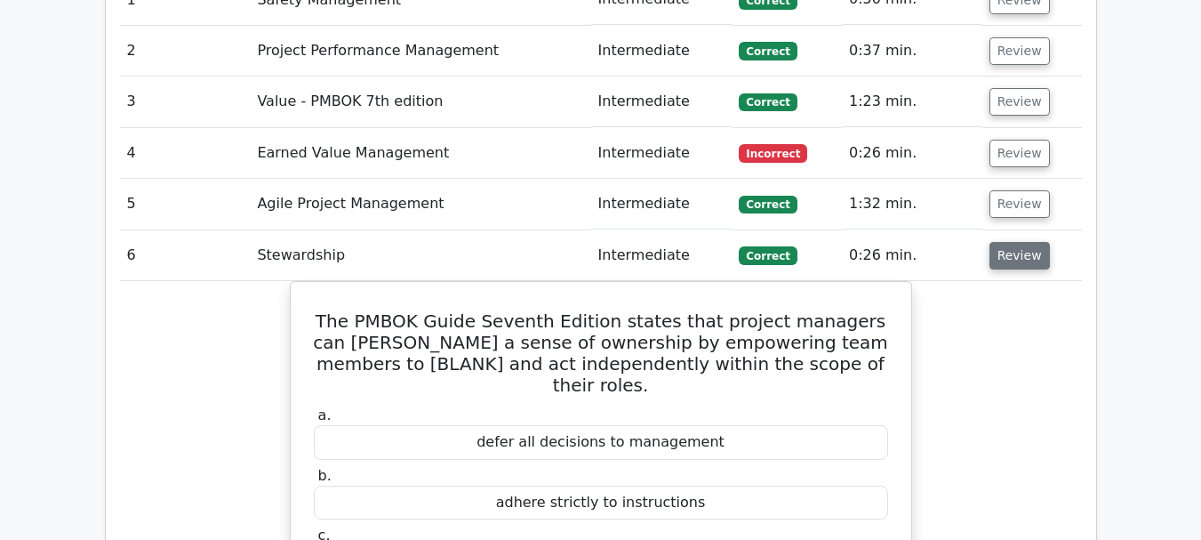
click at [1014, 242] on button "Review" at bounding box center [1019, 256] width 60 height 28
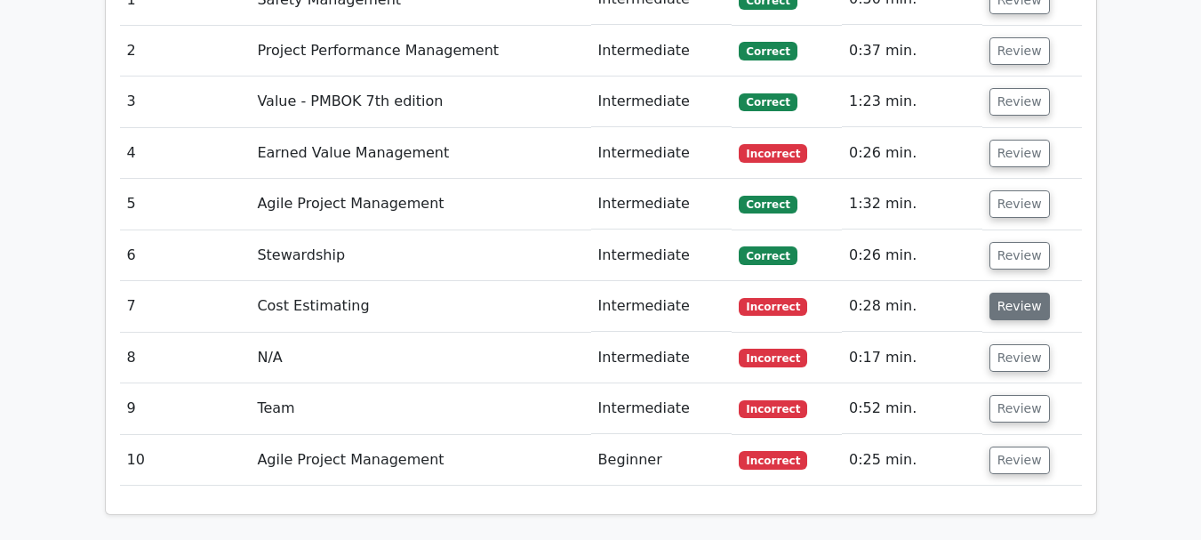
click at [1013, 292] on button "Review" at bounding box center [1019, 306] width 60 height 28
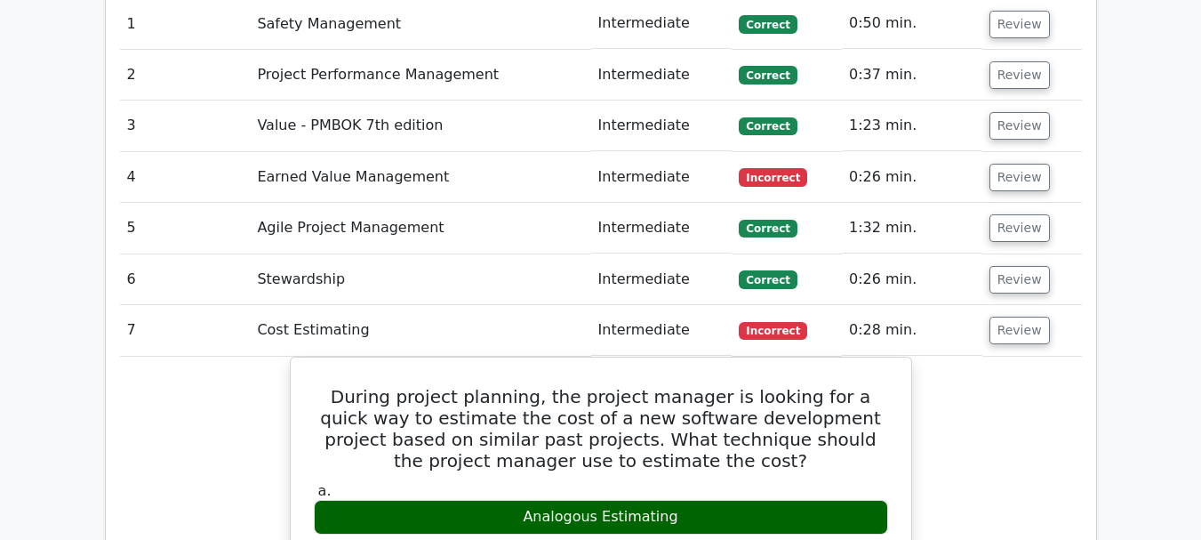
scroll to position [1637, 0]
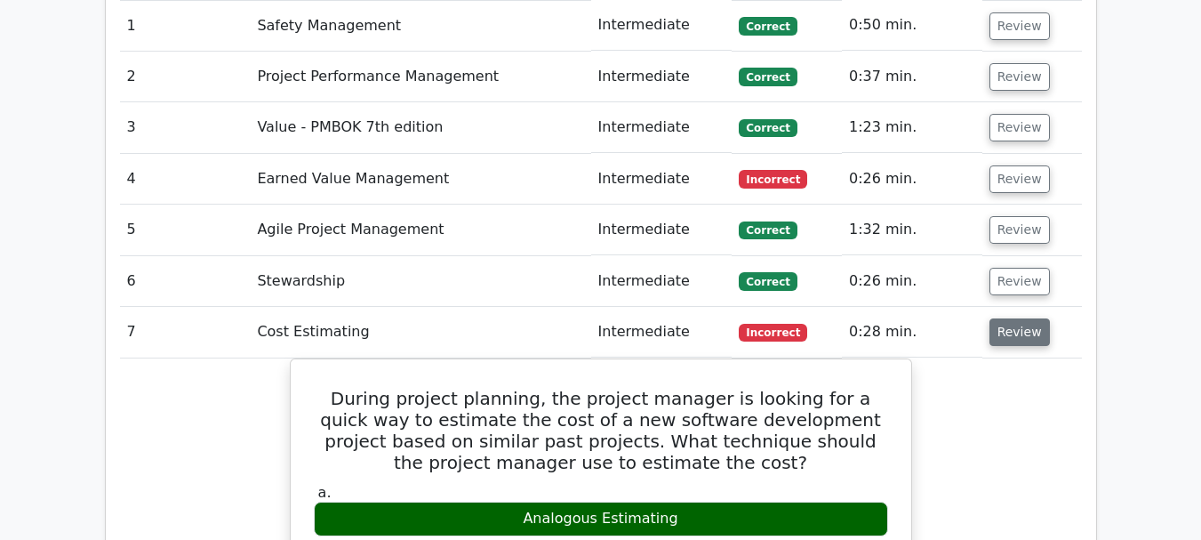
click at [1014, 318] on button "Review" at bounding box center [1019, 332] width 60 height 28
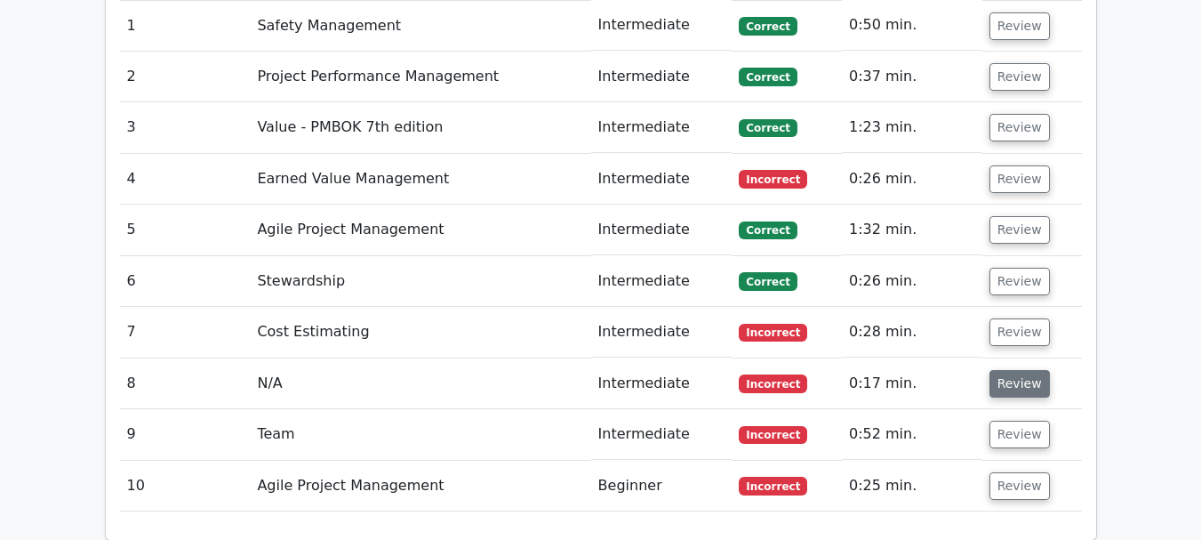
click at [1016, 370] on button "Review" at bounding box center [1019, 384] width 60 height 28
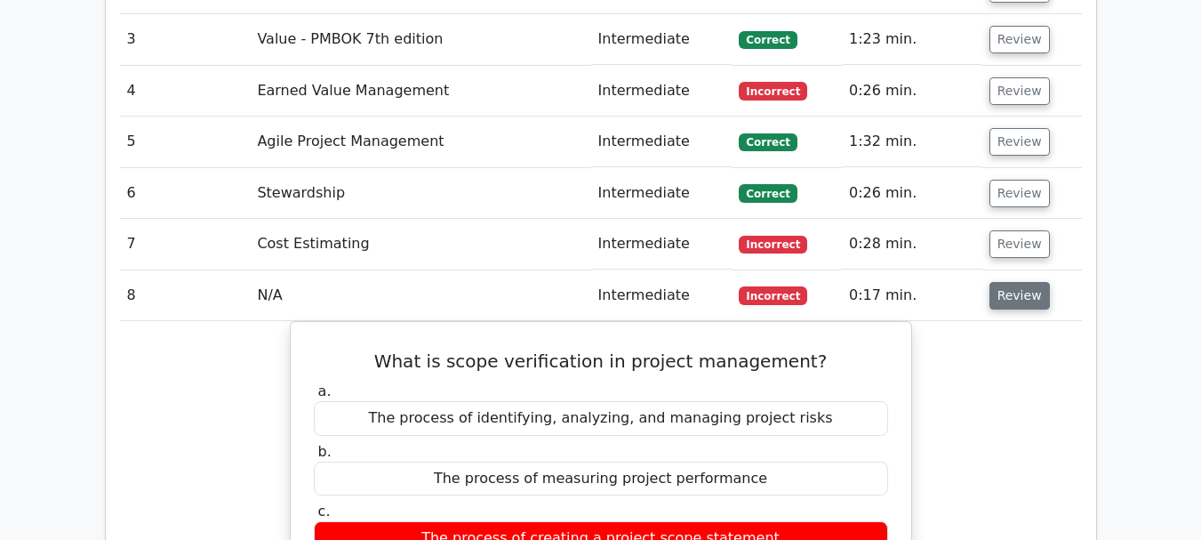
scroll to position [1726, 0]
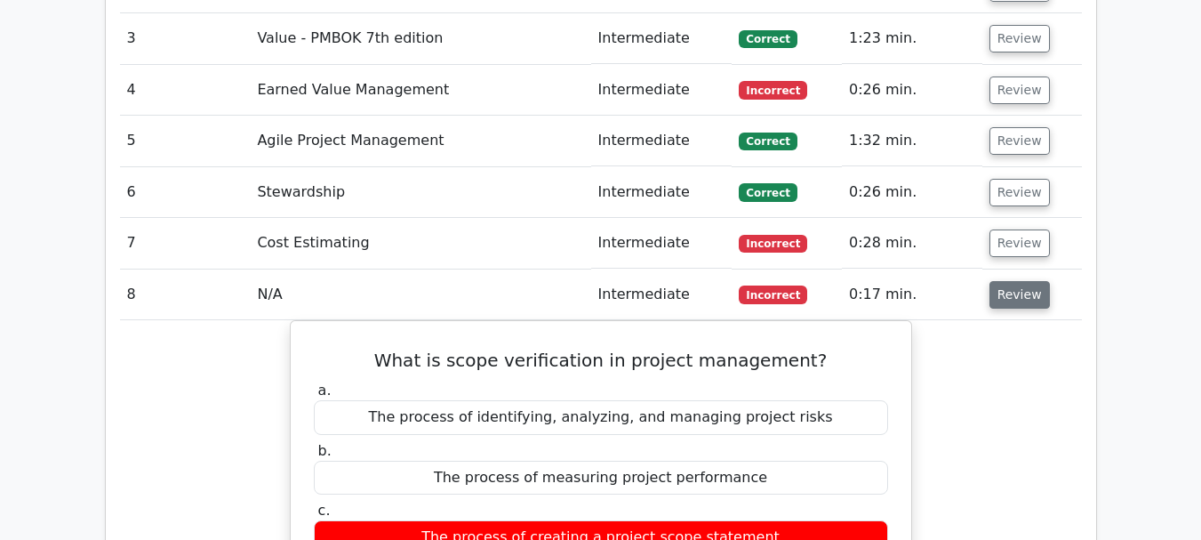
click at [1008, 281] on button "Review" at bounding box center [1019, 295] width 60 height 28
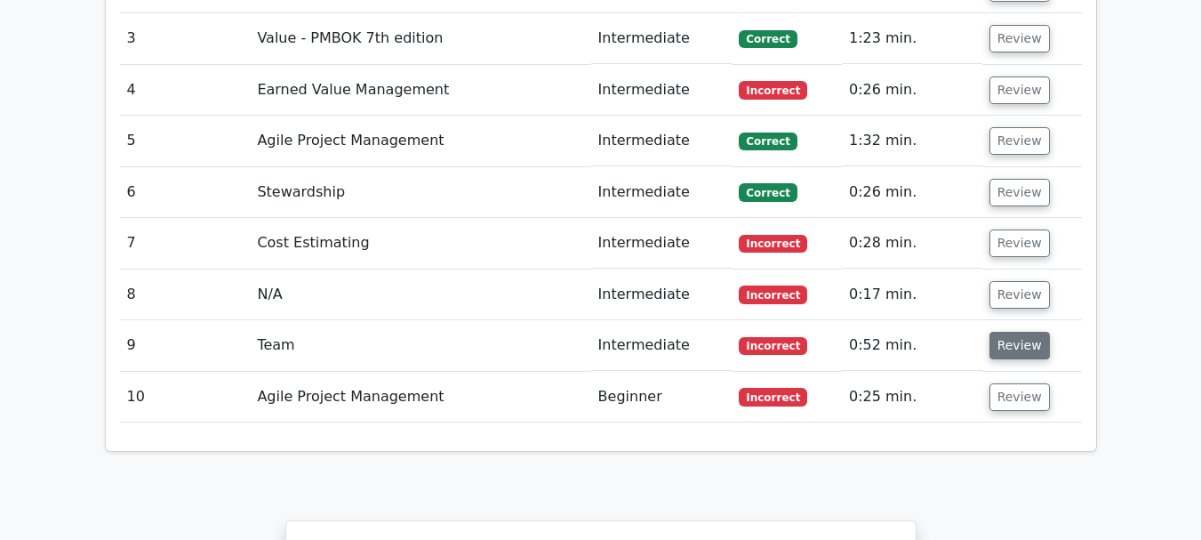
click at [1011, 332] on button "Review" at bounding box center [1019, 346] width 60 height 28
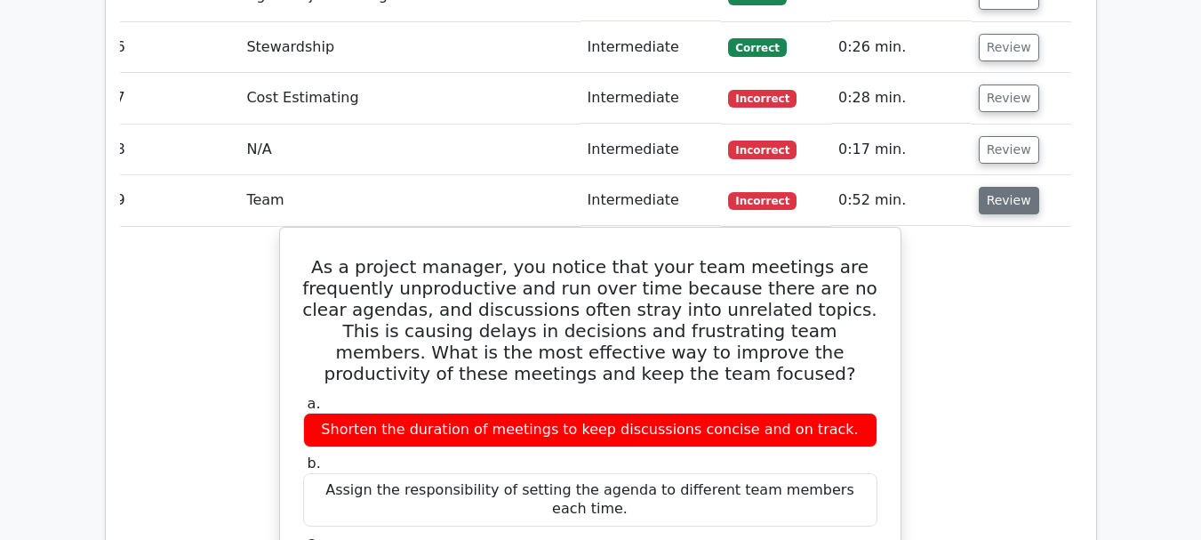
scroll to position [1870, 0]
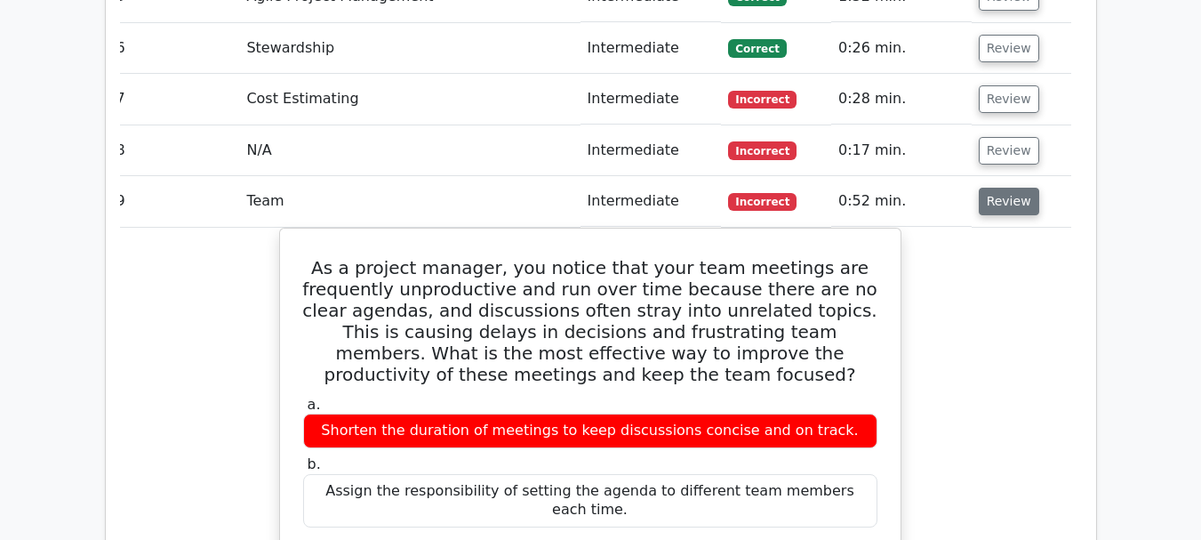
click at [1005, 188] on button "Review" at bounding box center [1009, 202] width 60 height 28
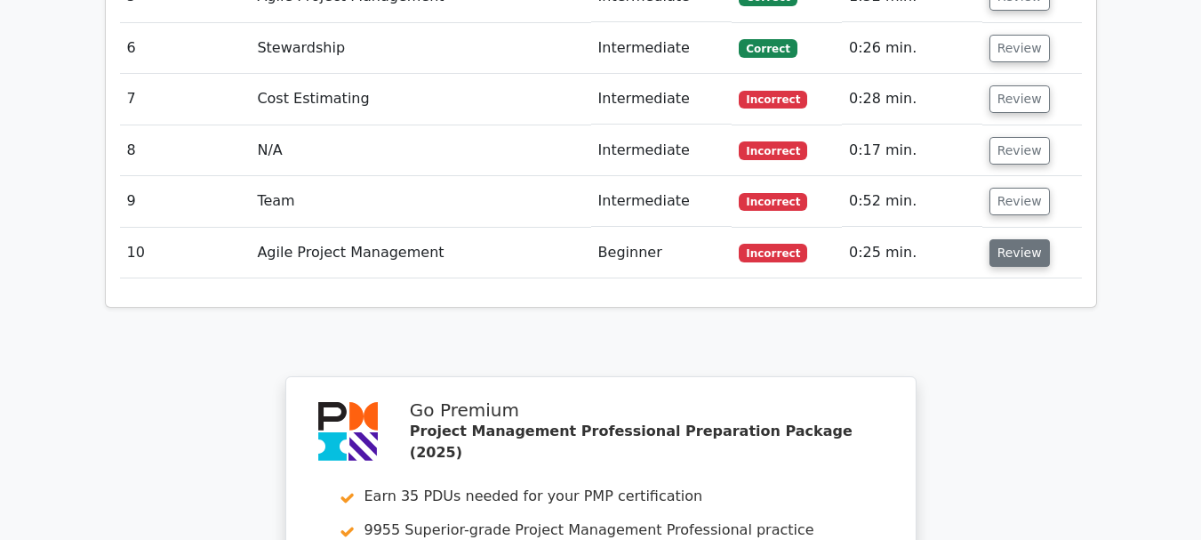
click at [1001, 239] on button "Review" at bounding box center [1019, 253] width 60 height 28
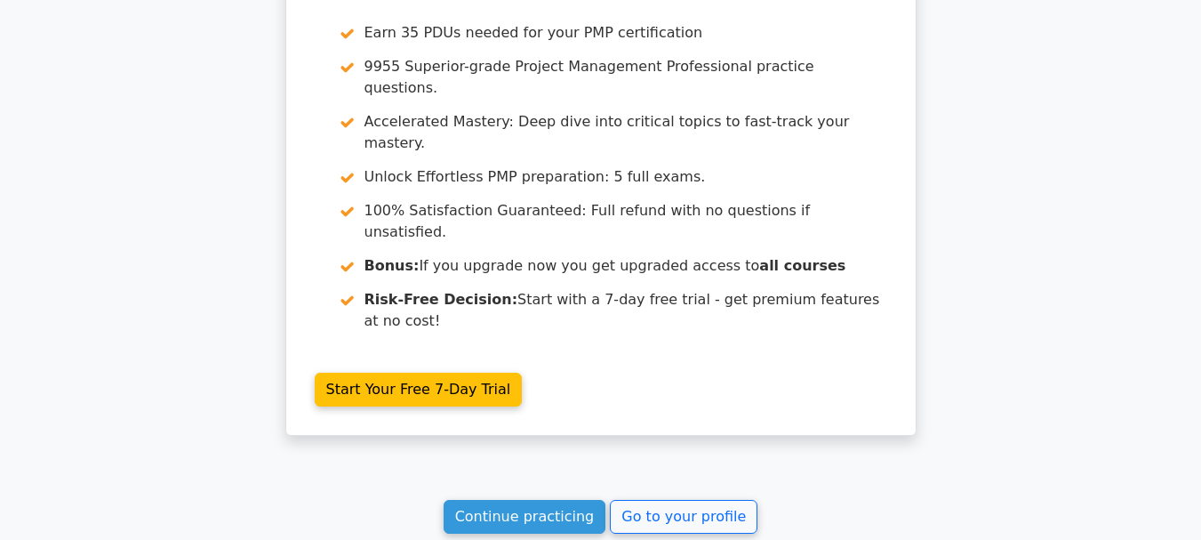
scroll to position [3183, 0]
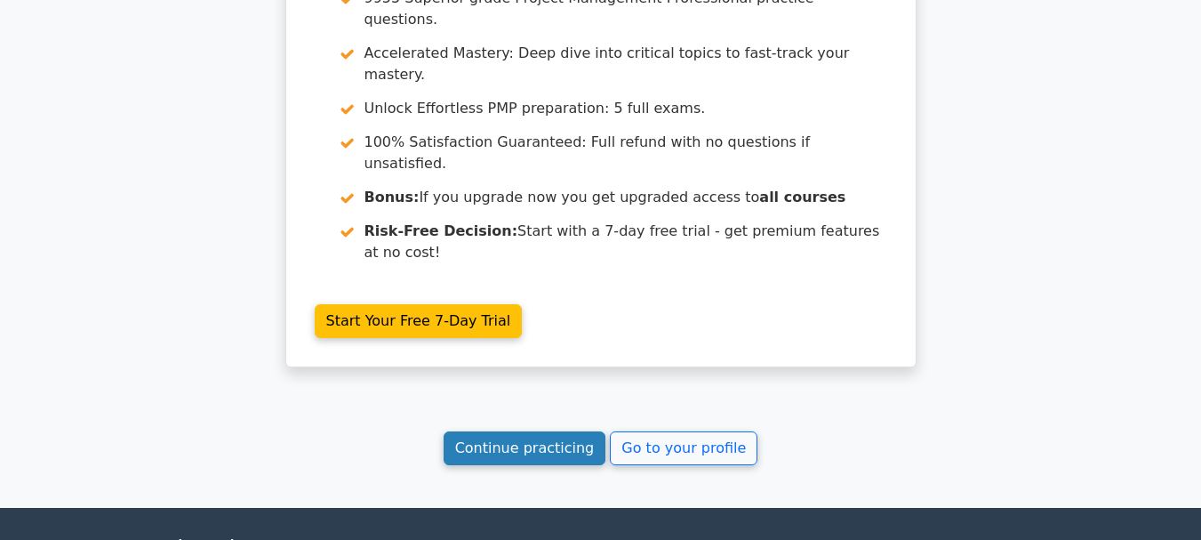
click at [488, 431] on link "Continue practicing" at bounding box center [525, 448] width 163 height 34
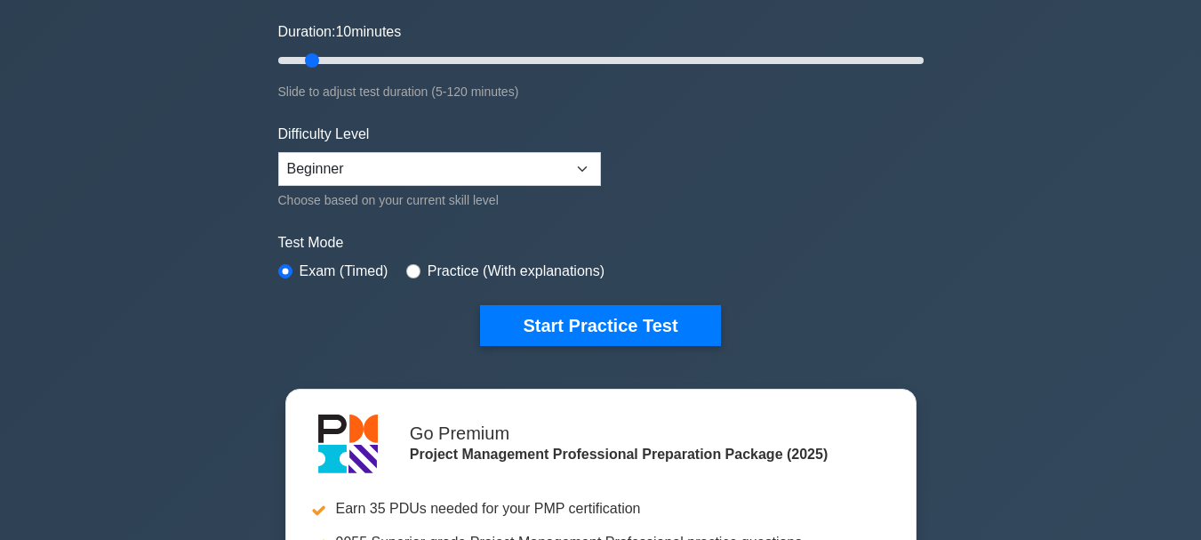
scroll to position [325, 0]
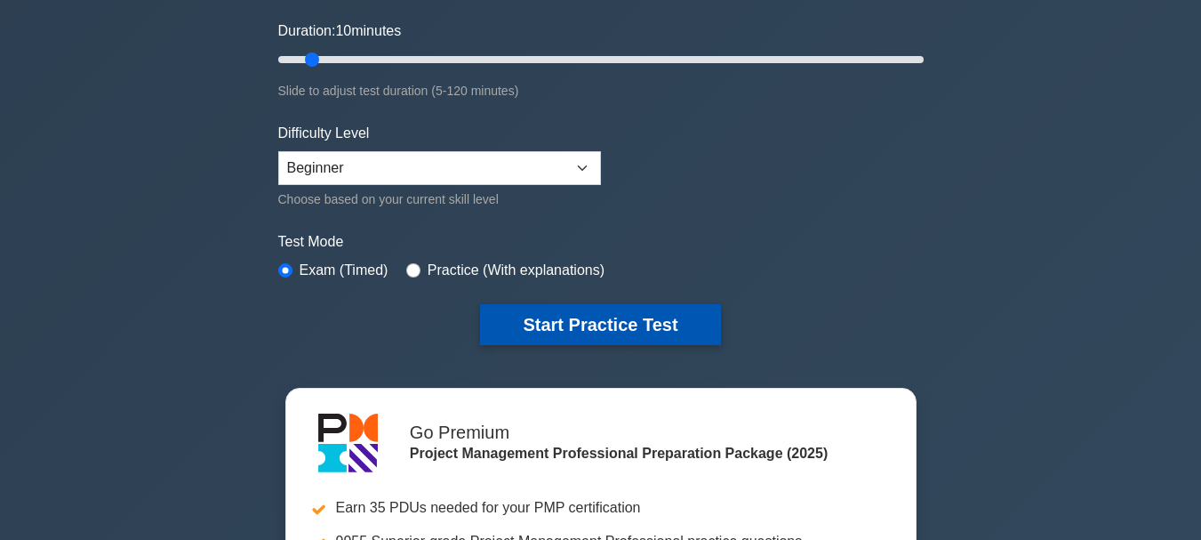
click at [589, 328] on button "Start Practice Test" at bounding box center [600, 324] width 240 height 41
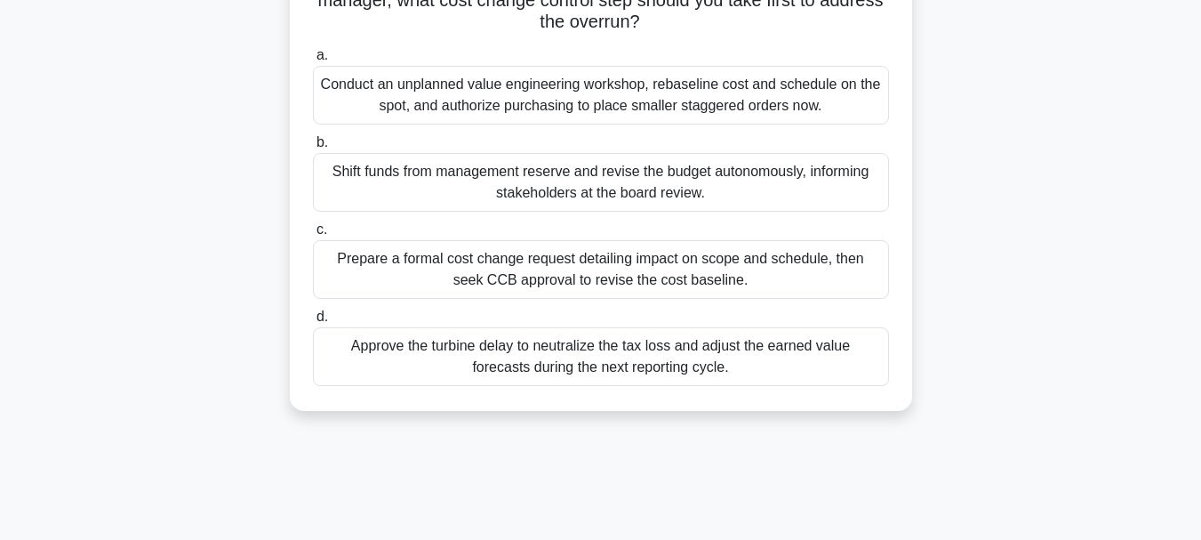
scroll to position [268, 0]
click at [748, 289] on div "Prepare a formal cost change request detailing impact on scope and schedule, th…" at bounding box center [601, 268] width 576 height 59
click at [313, 235] on input "c. Prepare a formal cost change request detailing impact on scope and schedule,…" at bounding box center [313, 229] width 0 height 12
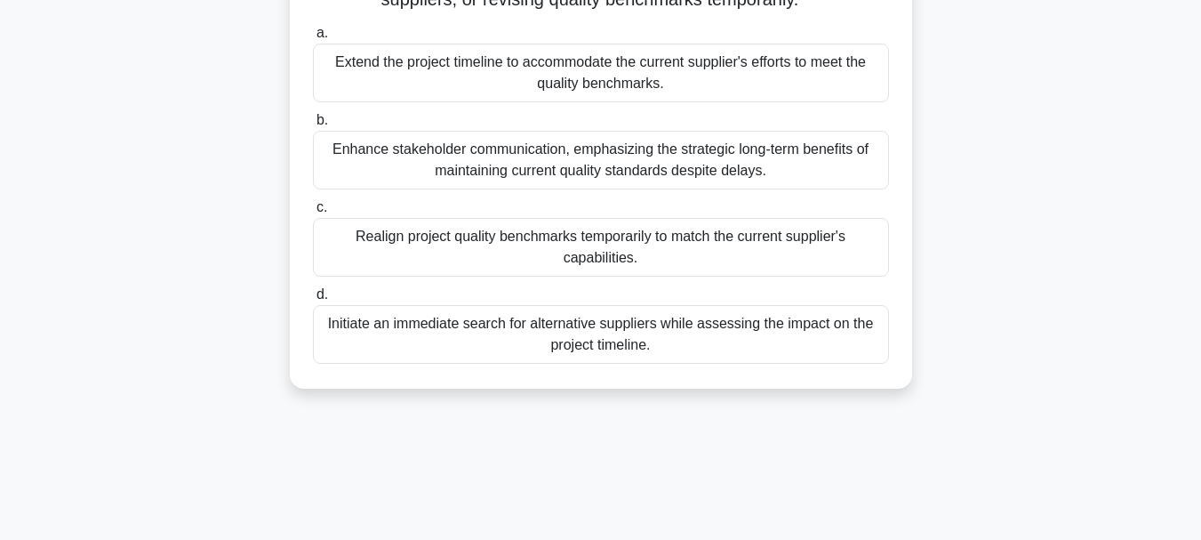
scroll to position [311, 0]
click at [803, 363] on div "Initiate an immediate search for alternative suppliers while assessing the impa…" at bounding box center [601, 333] width 576 height 59
click at [313, 300] on input "d. Initiate an immediate search for alternative suppliers while assessing the i…" at bounding box center [313, 294] width 0 height 12
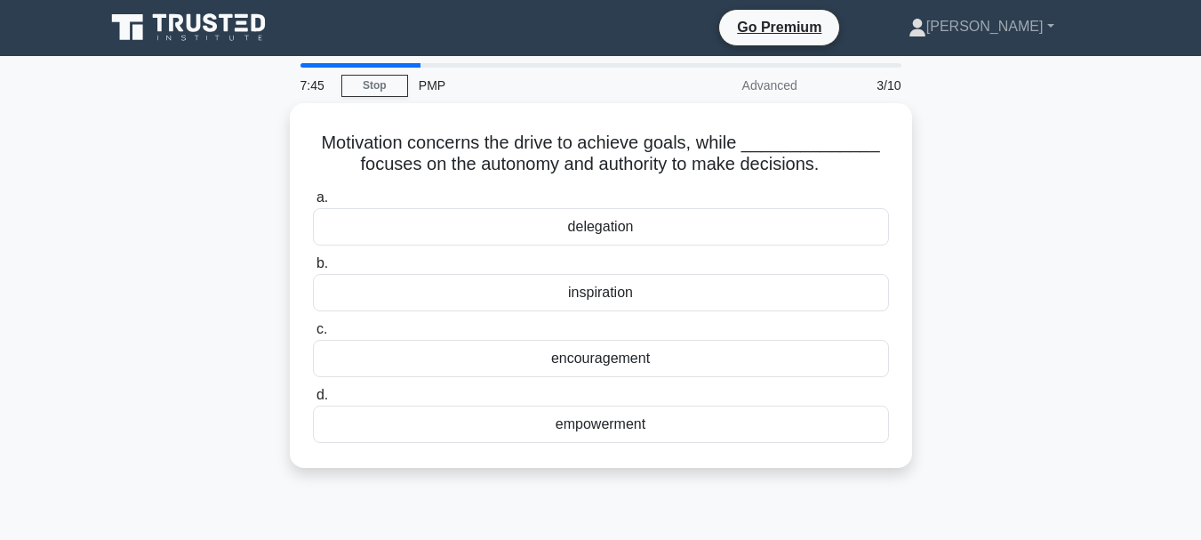
scroll to position [0, 0]
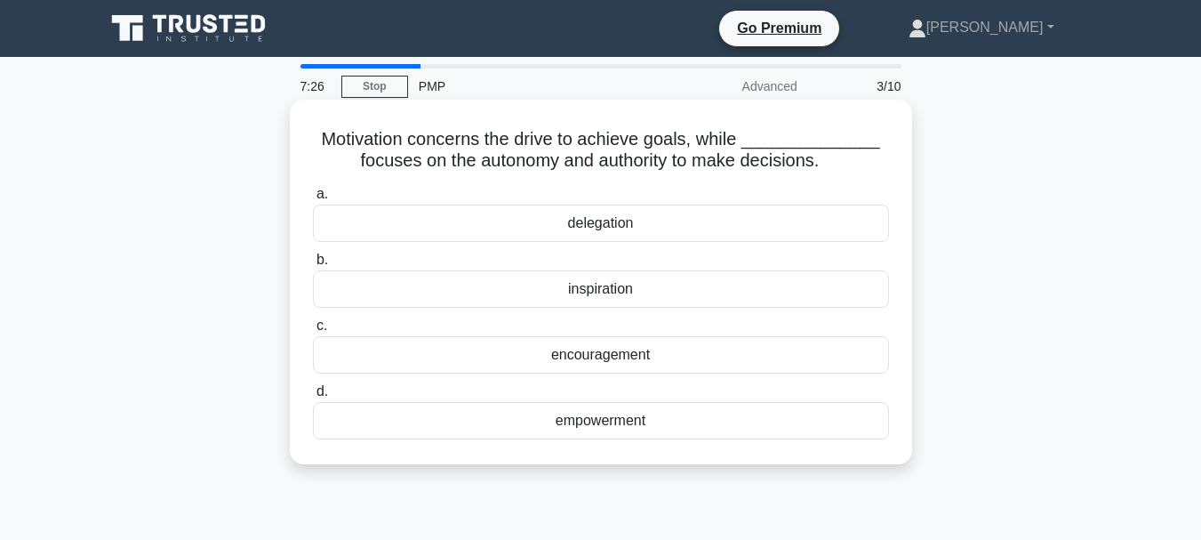
click at [787, 414] on div "empowerment" at bounding box center [601, 420] width 576 height 37
click at [313, 397] on input "d. empowerment" at bounding box center [313, 392] width 0 height 12
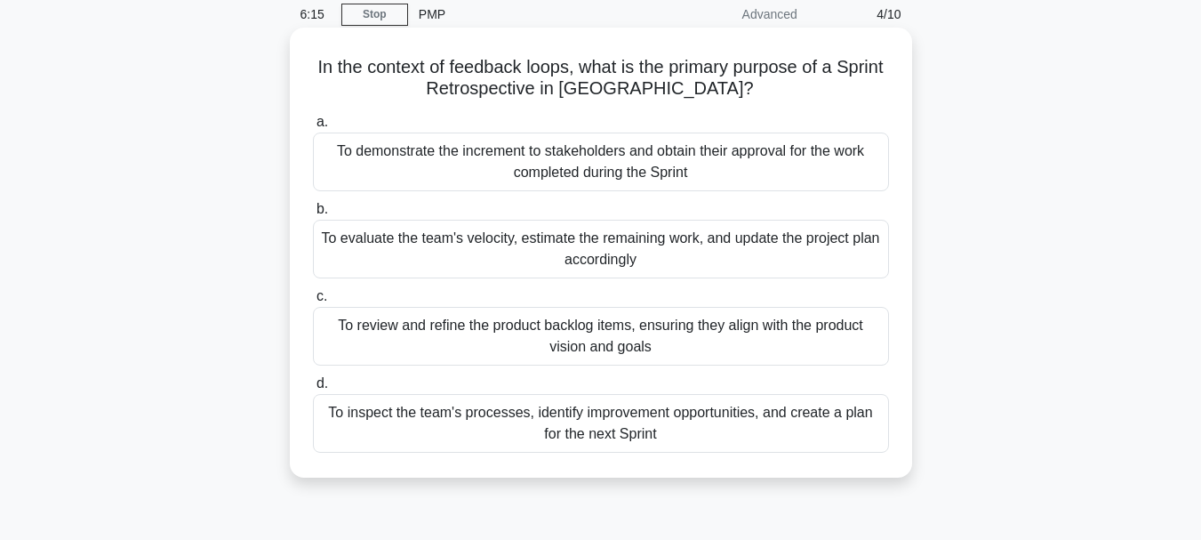
scroll to position [73, 0]
click at [752, 356] on div "To review and refine the product backlog items, ensuring they align with the pr…" at bounding box center [601, 335] width 576 height 59
click at [313, 301] on input "c. To review and refine the product backlog items, ensuring they align with the…" at bounding box center [313, 296] width 0 height 12
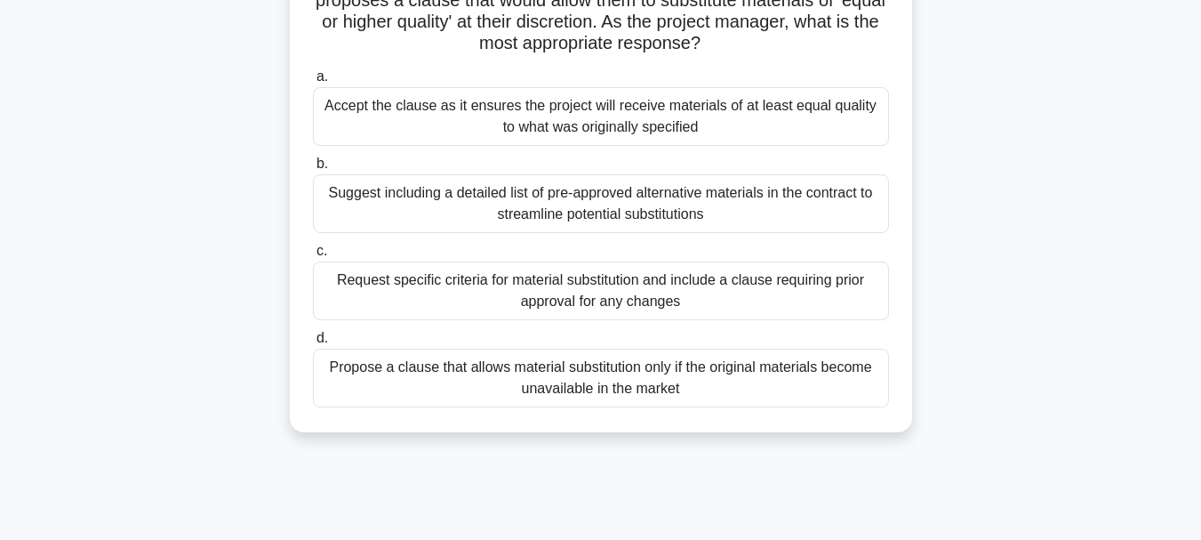
scroll to position [165, 0]
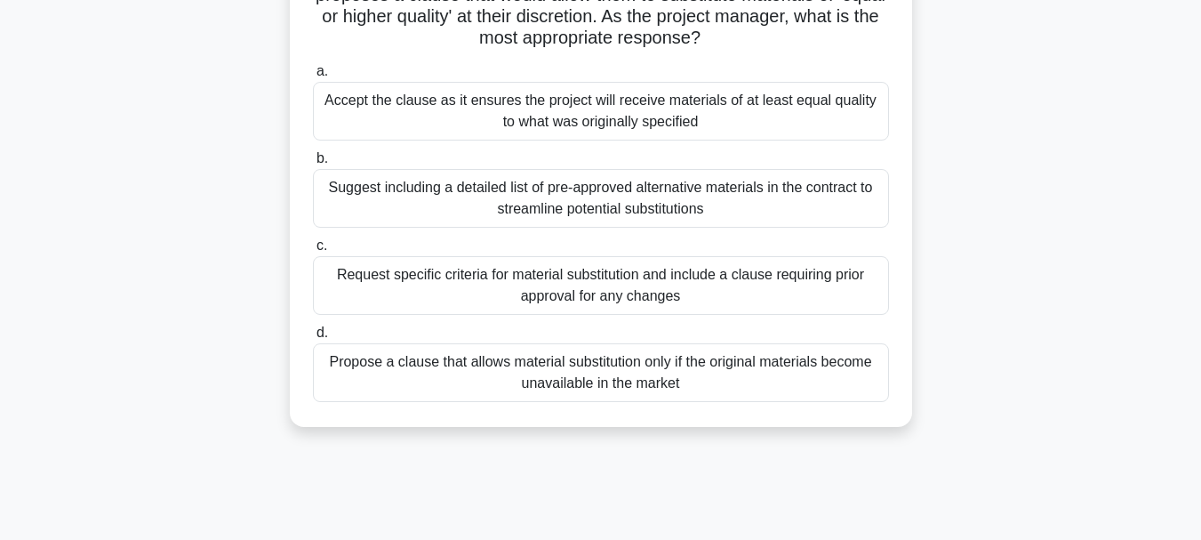
click at [758, 271] on div "Request specific criteria for material substitution and include a clause requir…" at bounding box center [601, 285] width 576 height 59
click at [313, 252] on input "c. Request specific criteria for material substitution and include a clause req…" at bounding box center [313, 246] width 0 height 12
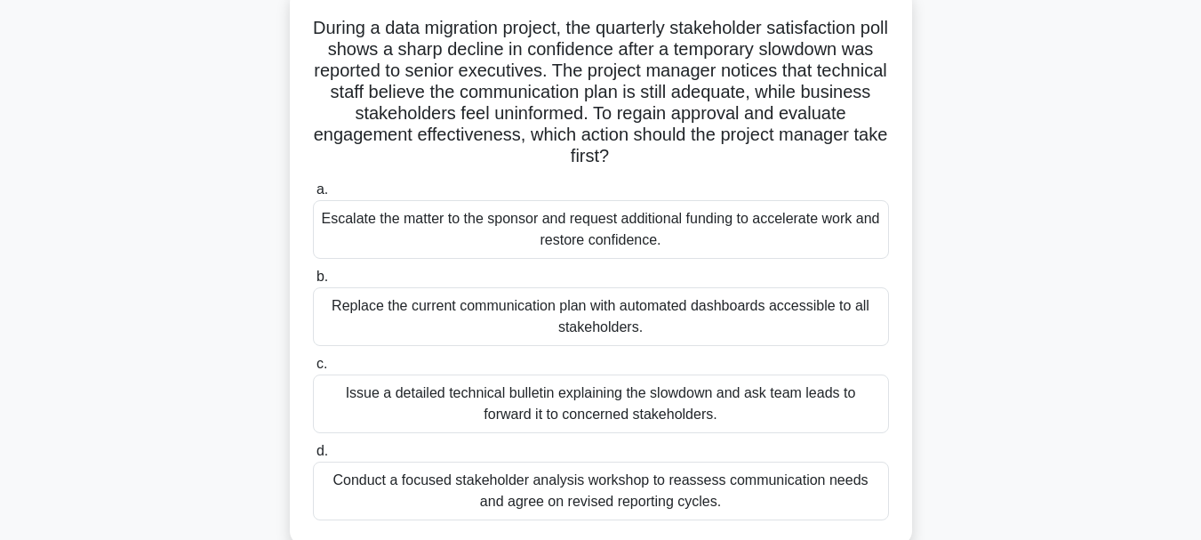
scroll to position [0, 0]
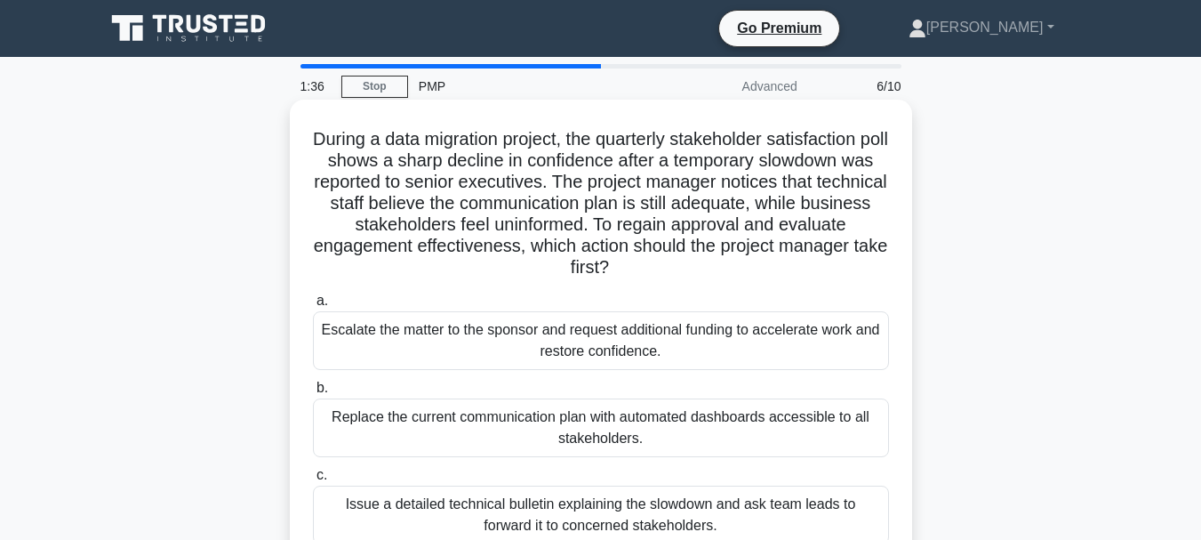
click at [629, 332] on div "Escalate the matter to the sponsor and request additional funding to accelerate…" at bounding box center [601, 340] width 576 height 59
click at [313, 307] on input "a. Escalate the matter to the sponsor and request additional funding to acceler…" at bounding box center [313, 301] width 0 height 12
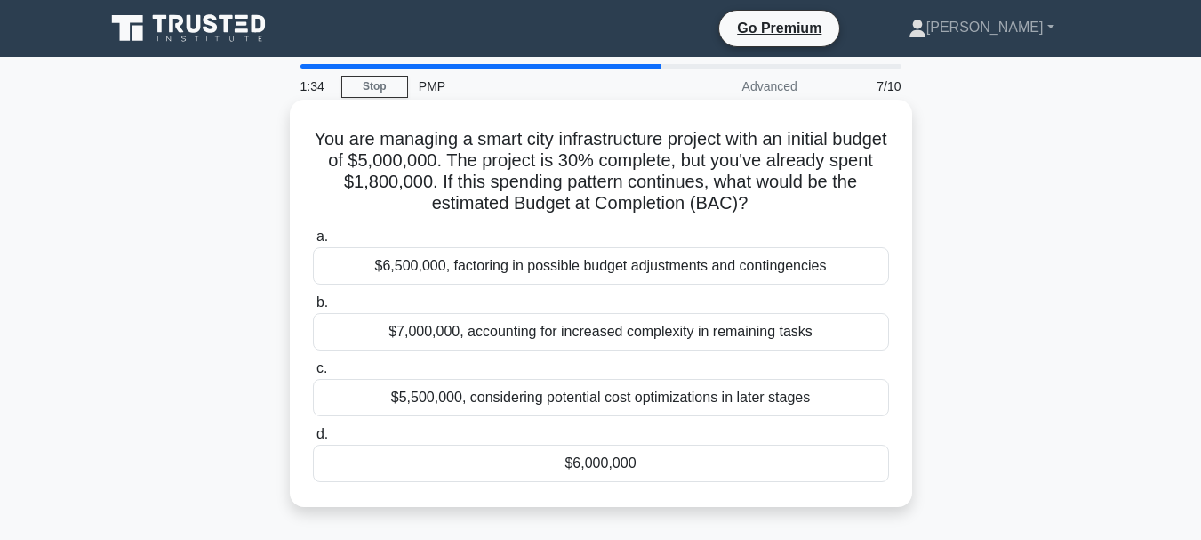
click at [572, 345] on div "$7,000,000, accounting for increased complexity in remaining tasks" at bounding box center [601, 331] width 576 height 37
click at [313, 308] on input "b. $7,000,000, accounting for increased complexity in remaining tasks" at bounding box center [313, 303] width 0 height 12
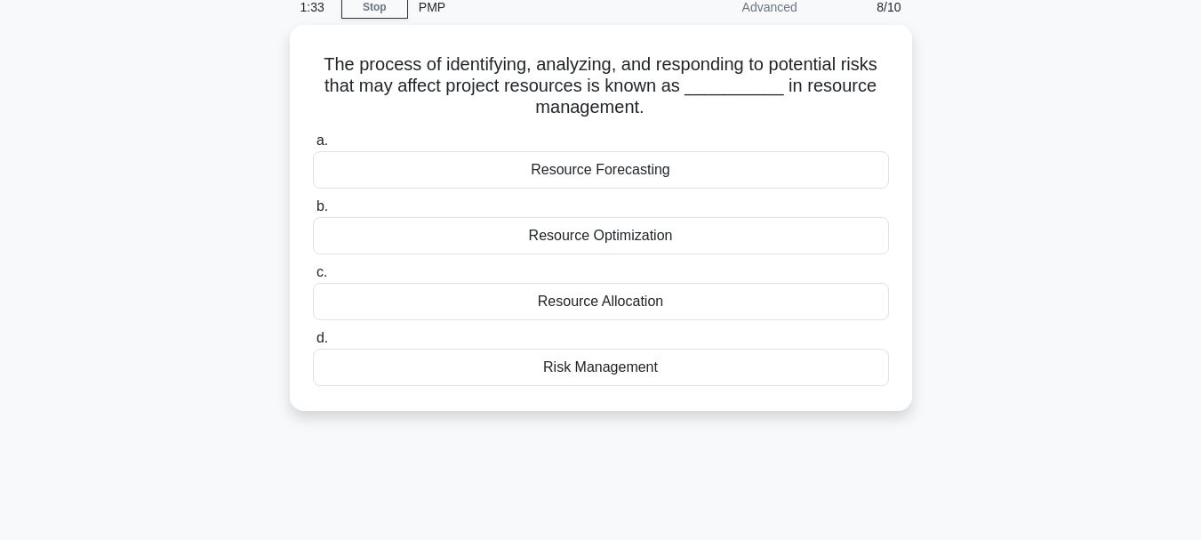
scroll to position [80, 0]
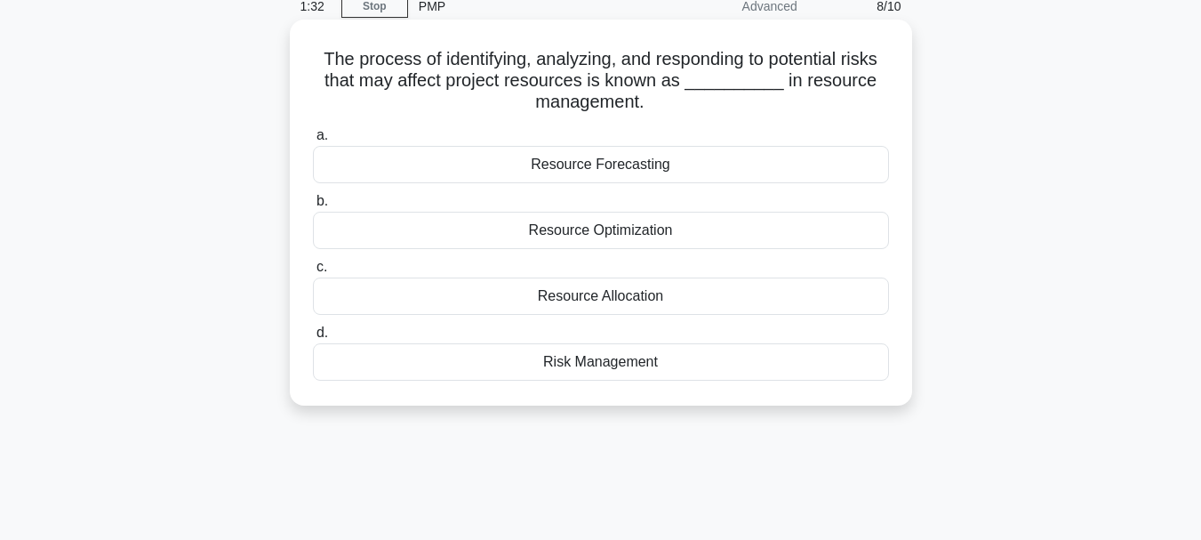
click at [604, 284] on div "Resource Allocation" at bounding box center [601, 295] width 576 height 37
click at [313, 273] on input "c. Resource Allocation" at bounding box center [313, 267] width 0 height 12
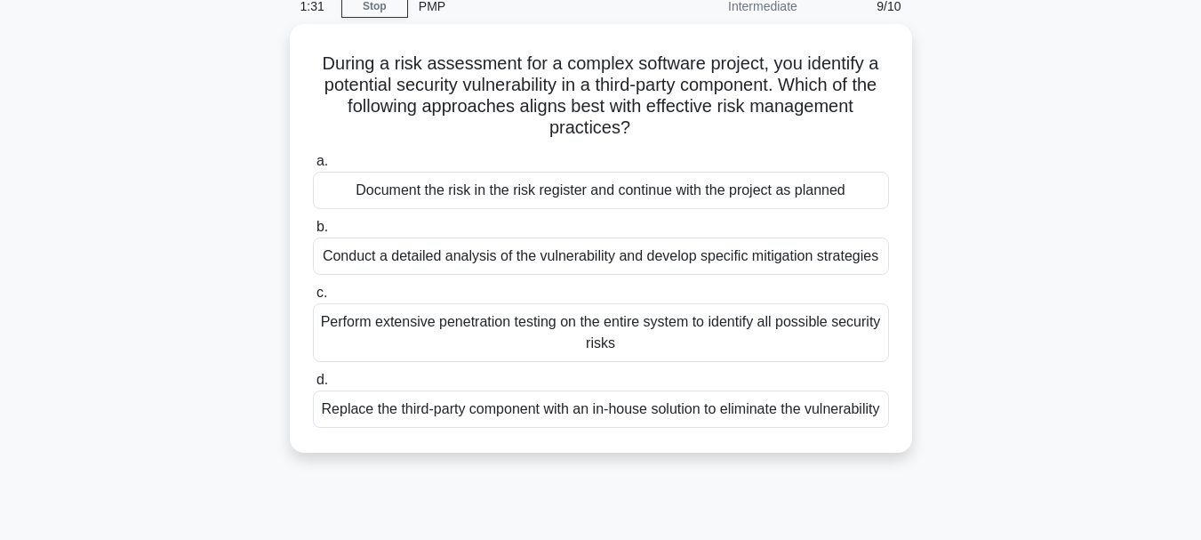
scroll to position [0, 0]
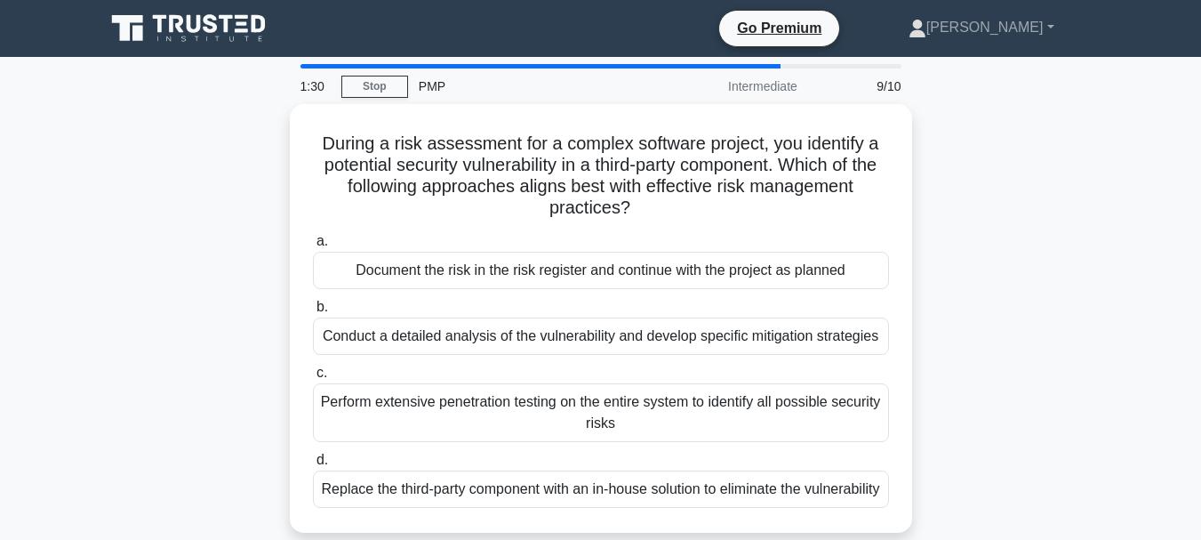
click at [604, 284] on div "Document the risk in the risk register and continue with the project as planned" at bounding box center [601, 270] width 576 height 37
click at [313, 247] on input "a. Document the risk in the risk register and continue with the project as plan…" at bounding box center [313, 242] width 0 height 12
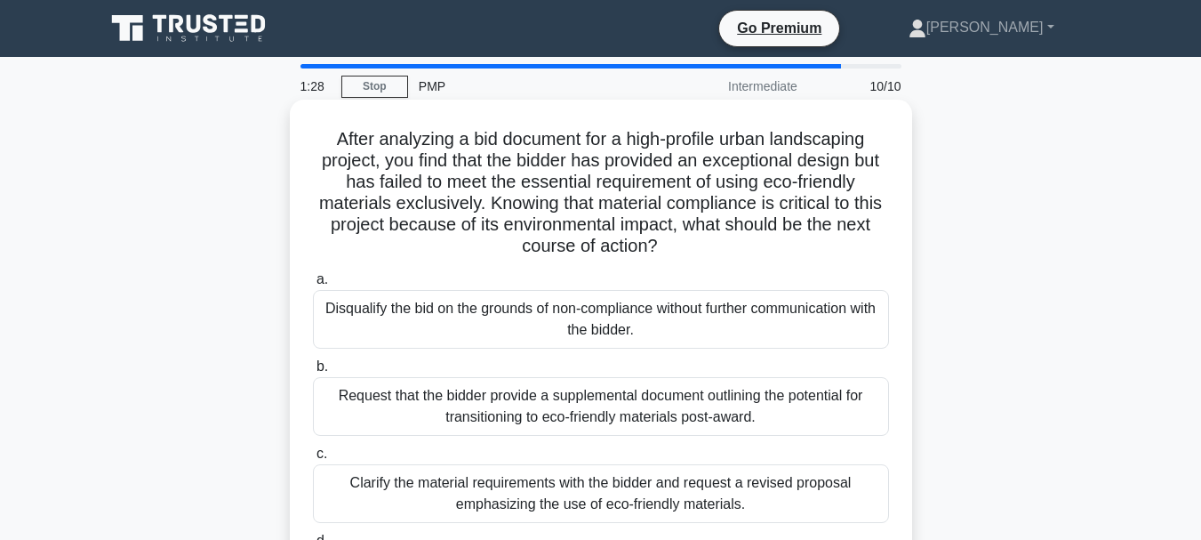
click at [638, 394] on div "Request that the bidder provide a supplemental document outlining the potential…" at bounding box center [601, 406] width 576 height 59
click at [313, 372] on input "b. Request that the bidder provide a supplemental document outlining the potent…" at bounding box center [313, 367] width 0 height 12
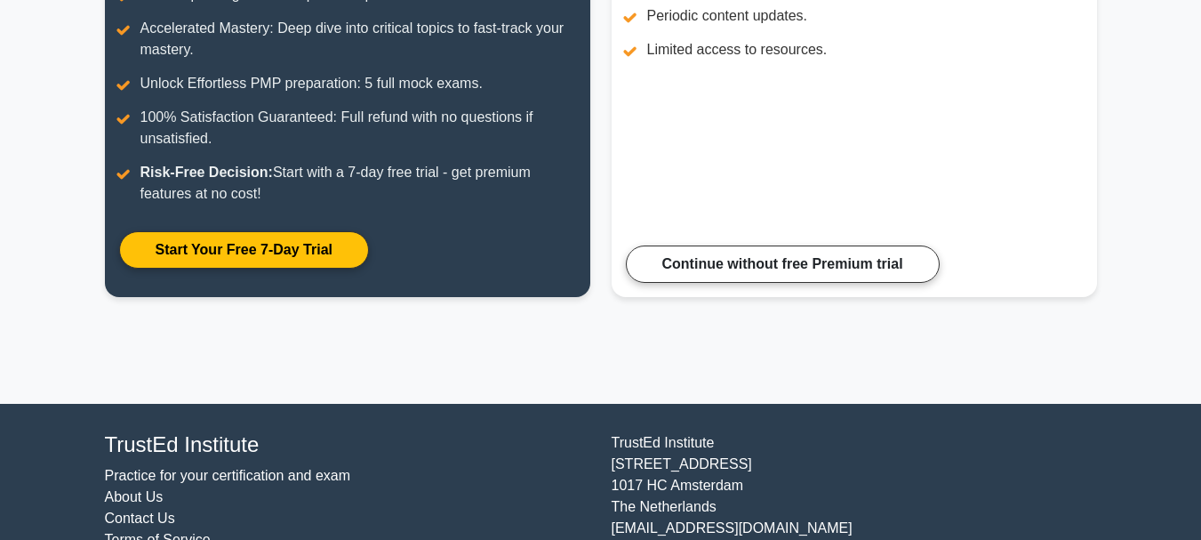
scroll to position [425, 0]
